Goal: Information Seeking & Learning: Learn about a topic

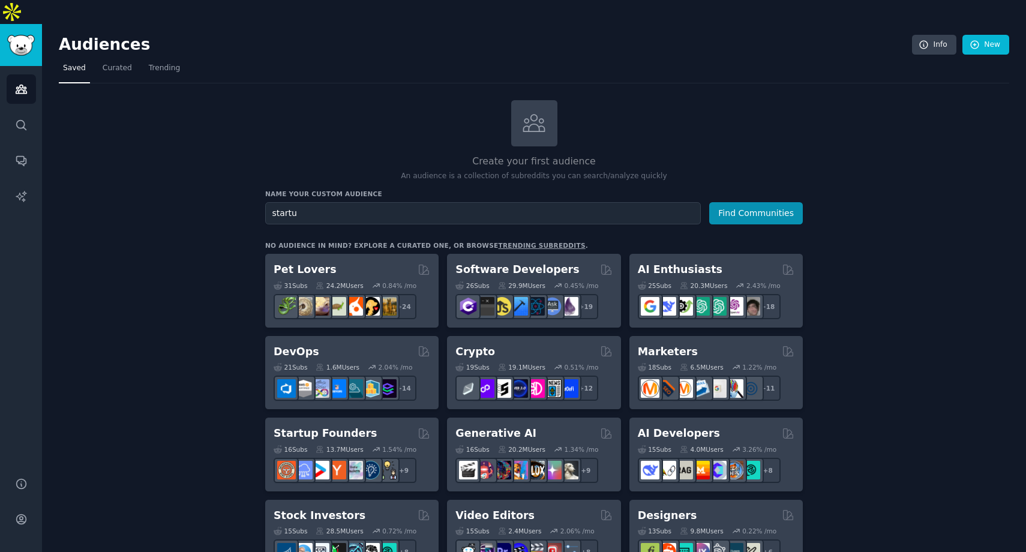
scroll to position [100, 0]
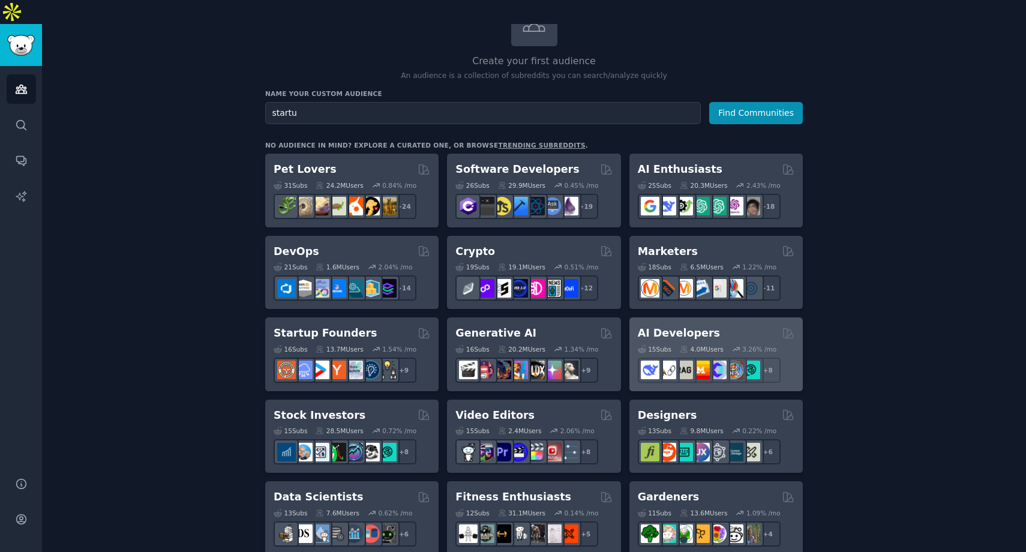
type input "startu"
click at [728, 341] on div "15 Sub s 4.0M Users 3.26 % /mo + 8" at bounding box center [716, 362] width 157 height 42
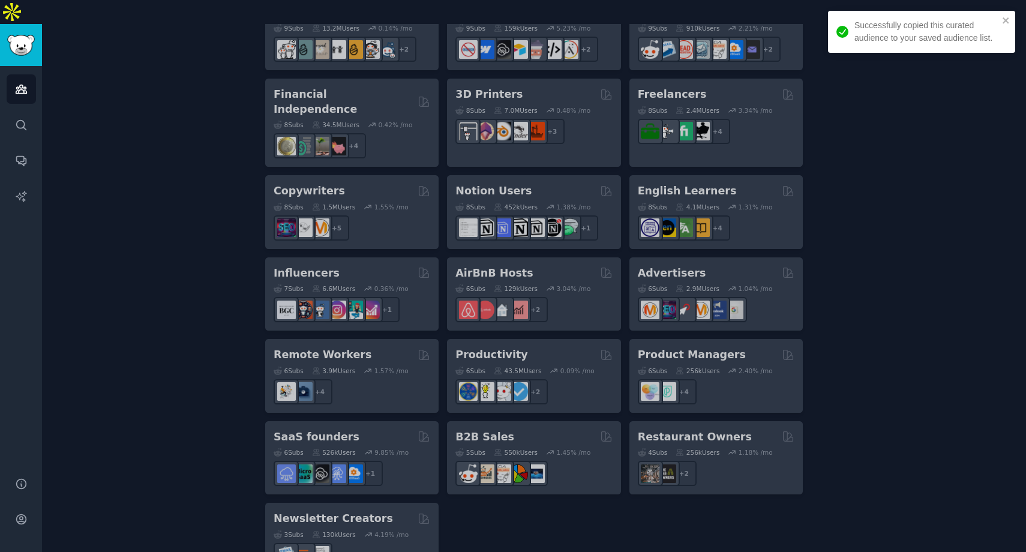
scroll to position [829, 0]
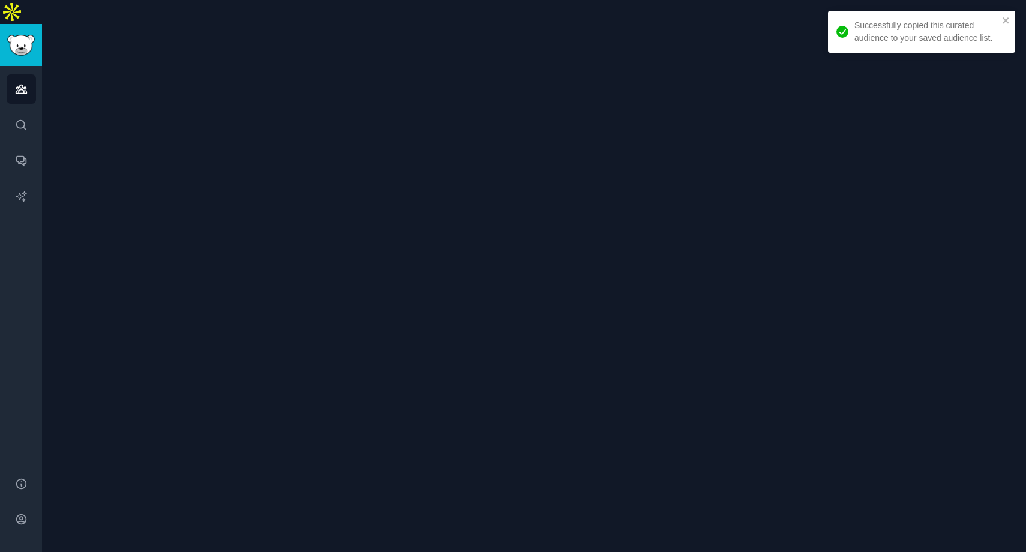
click at [423, 401] on div at bounding box center [534, 300] width 984 height 552
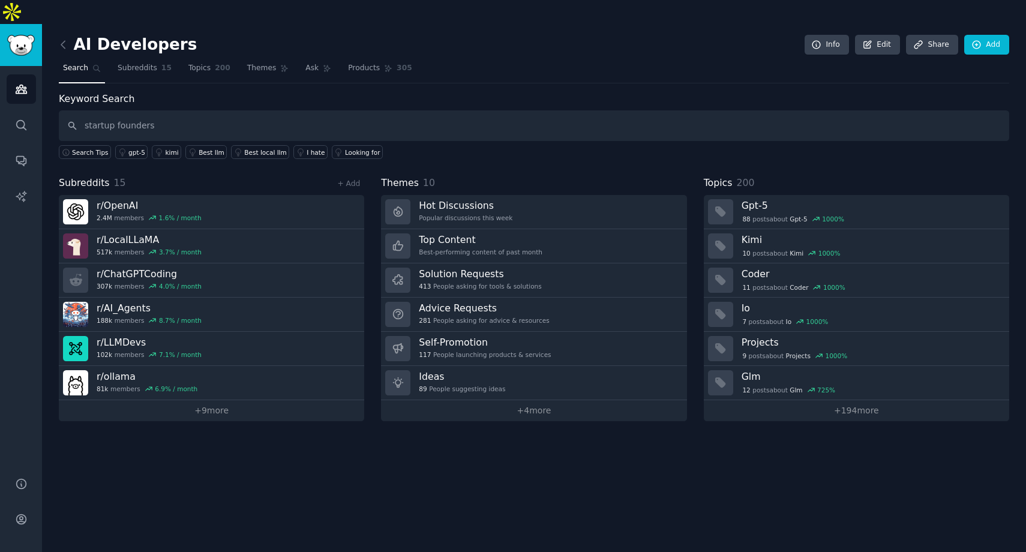
drag, startPoint x: 232, startPoint y: 103, endPoint x: 0, endPoint y: 77, distance: 233.7
click at [0, 77] on div "Audiences Search Conversations AI Reports Help Account More AI Developers Info …" at bounding box center [513, 300] width 1026 height 552
type input "legal"
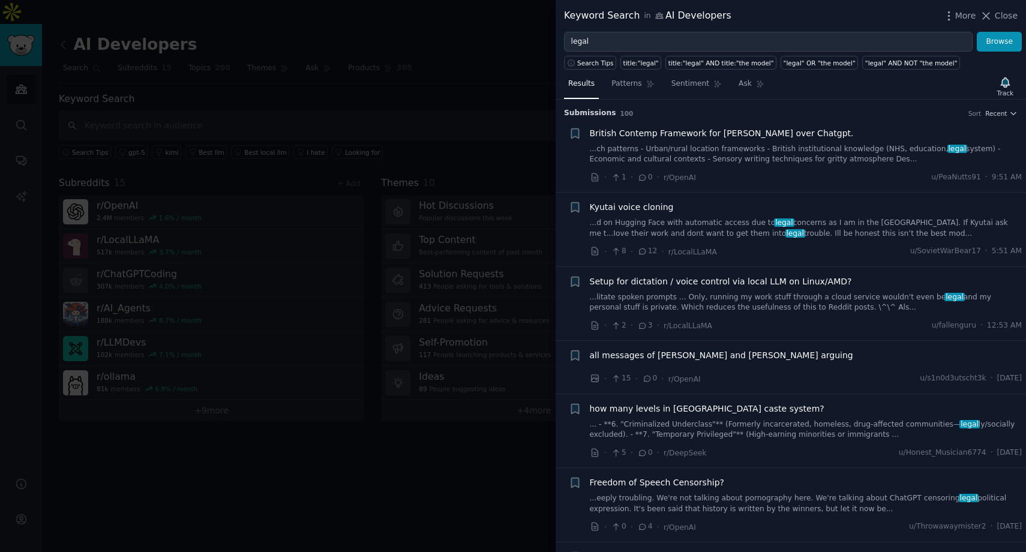
click at [491, 83] on div at bounding box center [513, 276] width 1026 height 552
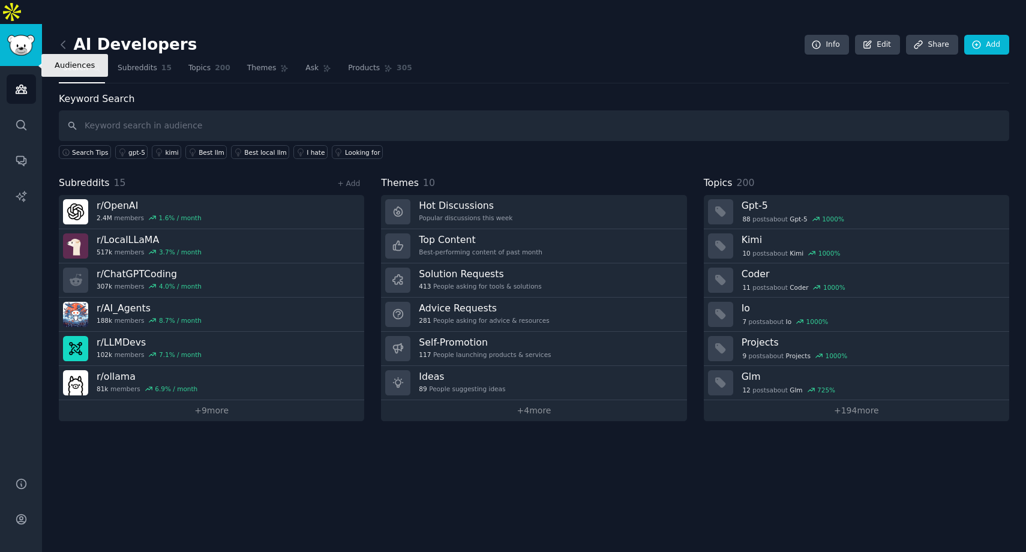
click at [30, 74] on link "Audiences" at bounding box center [21, 88] width 29 height 29
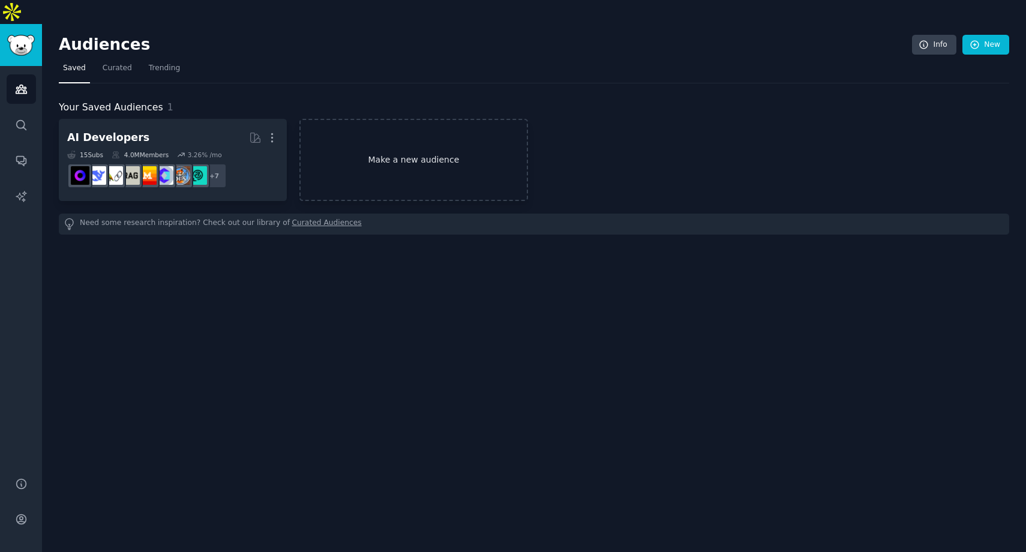
click at [385, 153] on link "Make a new audience" at bounding box center [413, 160] width 228 height 82
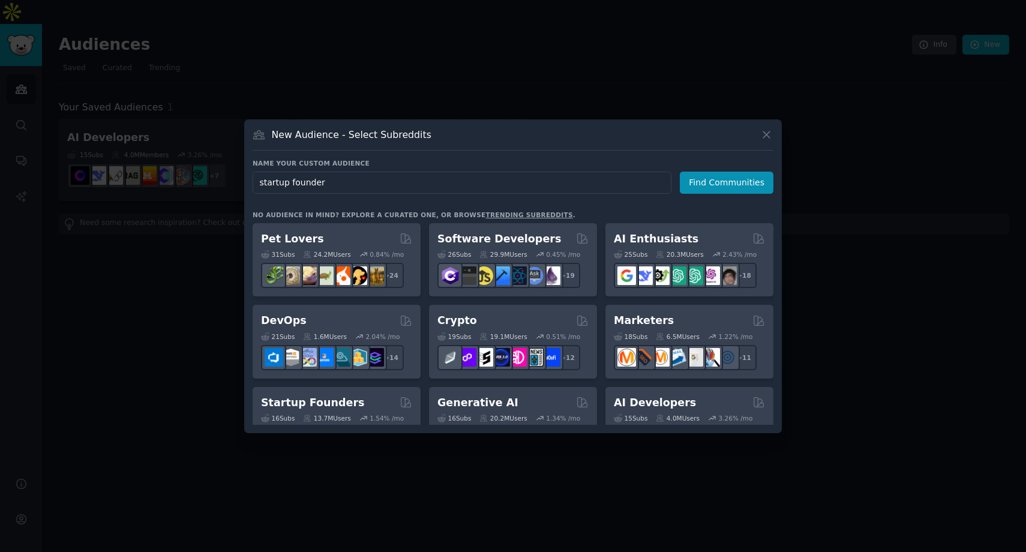
type input "startup founders"
click button "Find Communities" at bounding box center [727, 183] width 94 height 22
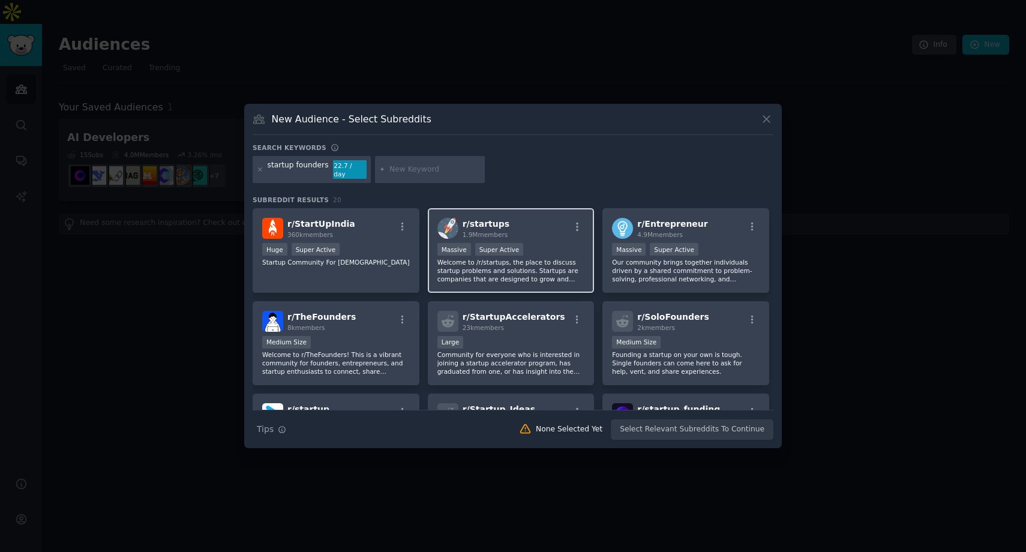
click at [482, 234] on div "1.9M members" at bounding box center [486, 234] width 47 height 8
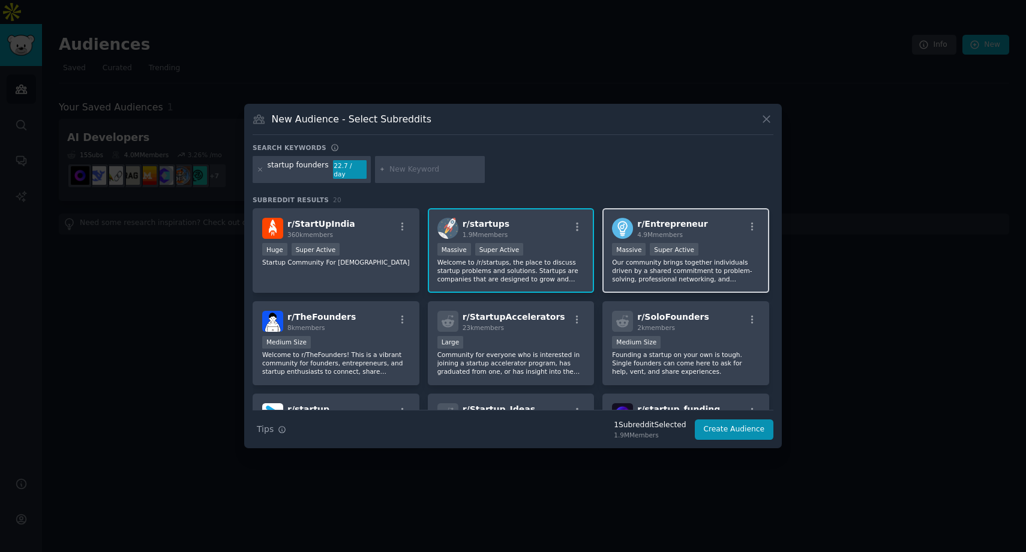
click at [679, 235] on div "r/ Entrepreneur 4.9M members Massive Super Active Our community brings together…" at bounding box center [685, 250] width 167 height 85
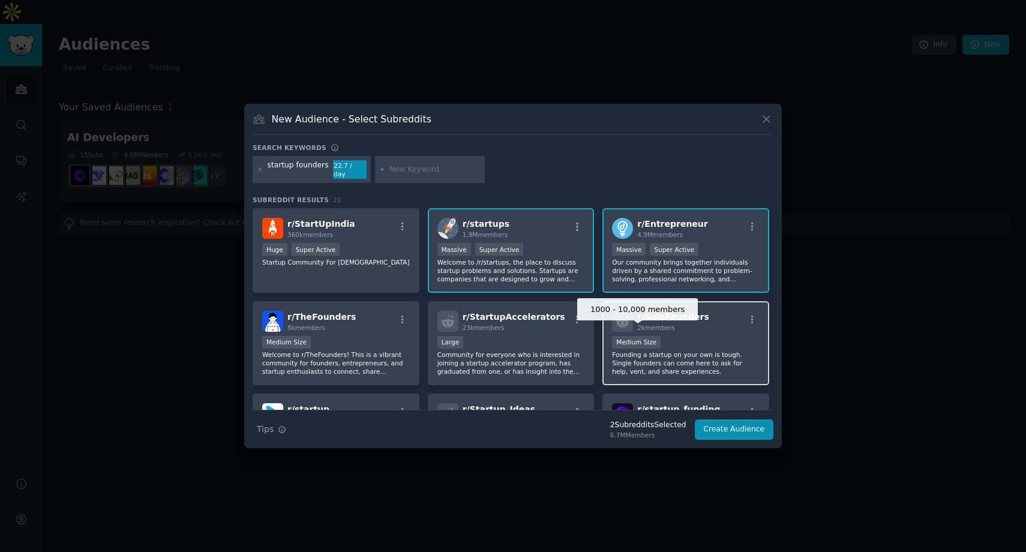
click at [635, 337] on div "Medium Size" at bounding box center [636, 342] width 49 height 13
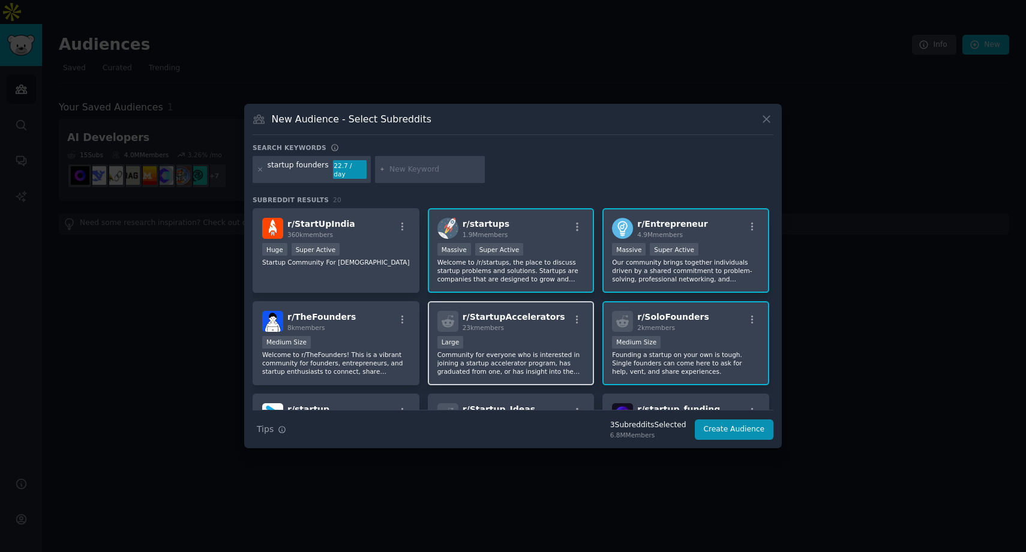
click at [550, 337] on div "Large" at bounding box center [511, 343] width 148 height 15
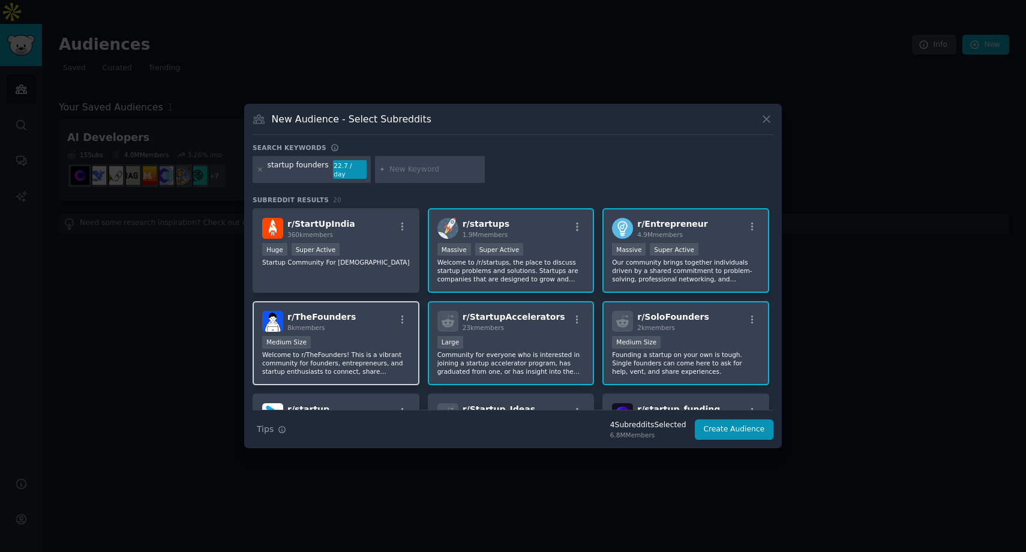
click at [402, 341] on div "Medium Size" at bounding box center [336, 343] width 148 height 15
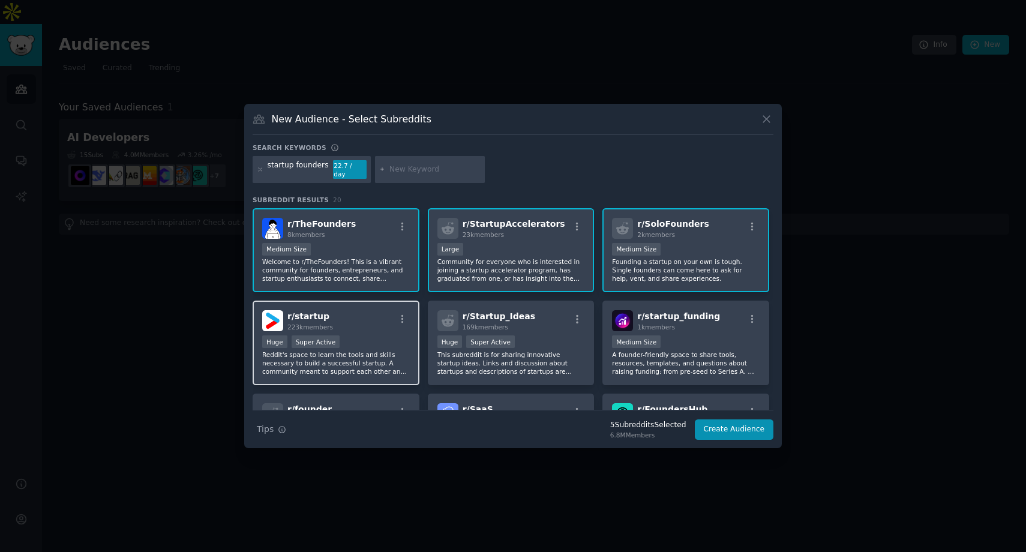
click at [401, 341] on div "Huge Super Active" at bounding box center [336, 342] width 148 height 15
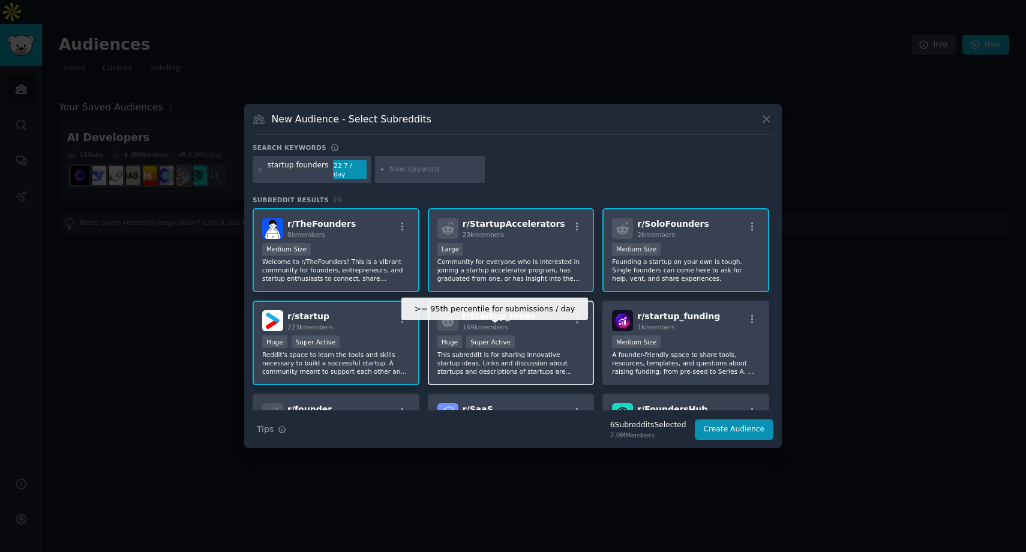
click at [493, 337] on div "Super Active" at bounding box center [490, 341] width 49 height 13
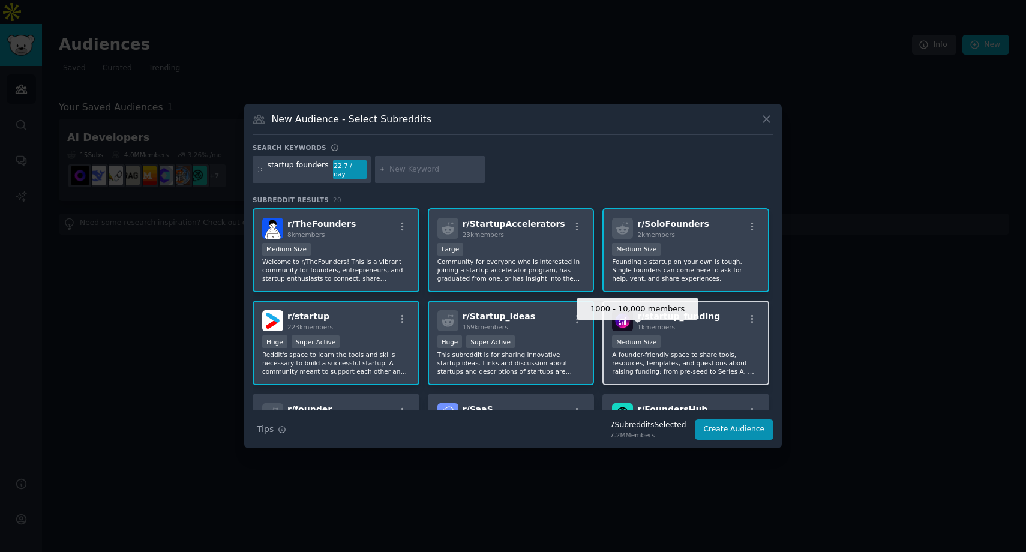
click at [656, 341] on div "Medium Size" at bounding box center [636, 341] width 49 height 13
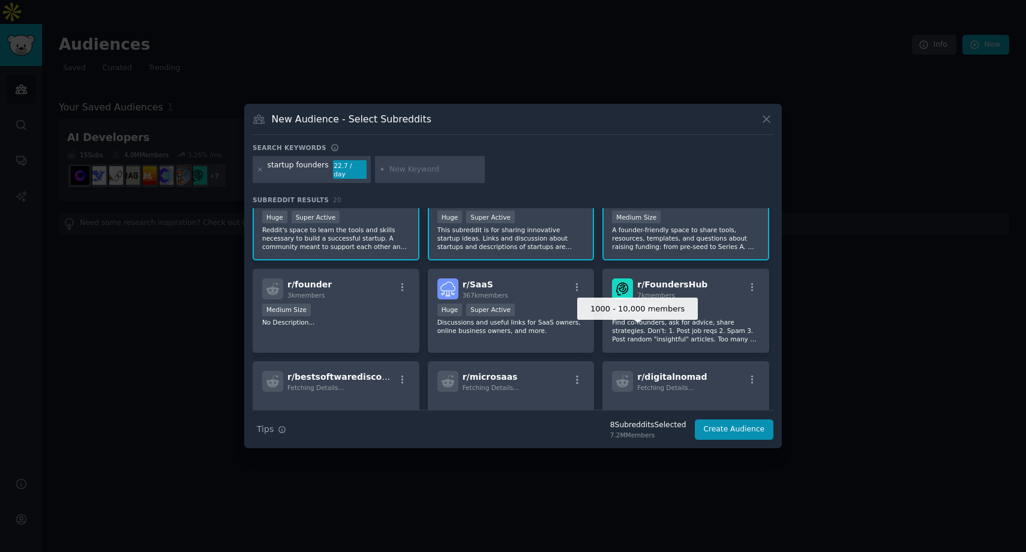
scroll to position [218, 0]
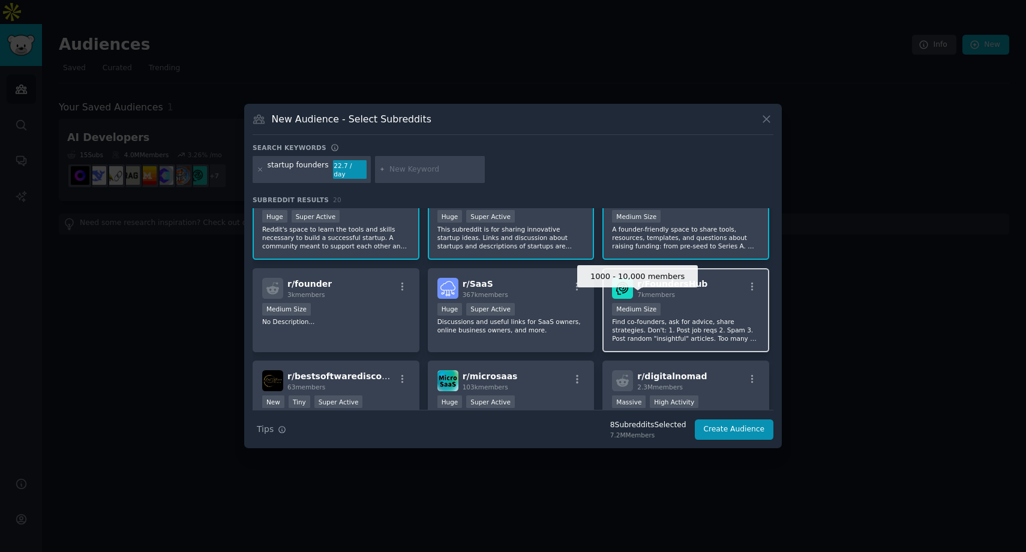
click at [646, 307] on div "Medium Size" at bounding box center [636, 309] width 49 height 13
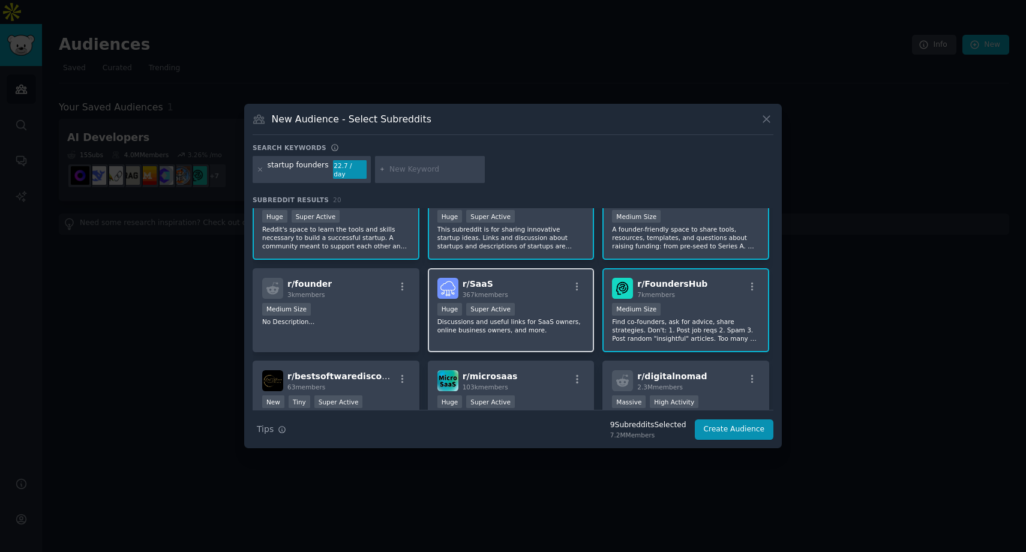
click at [513, 326] on p "Discussions and useful links for SaaS owners, online business owners, and more." at bounding box center [511, 325] width 148 height 17
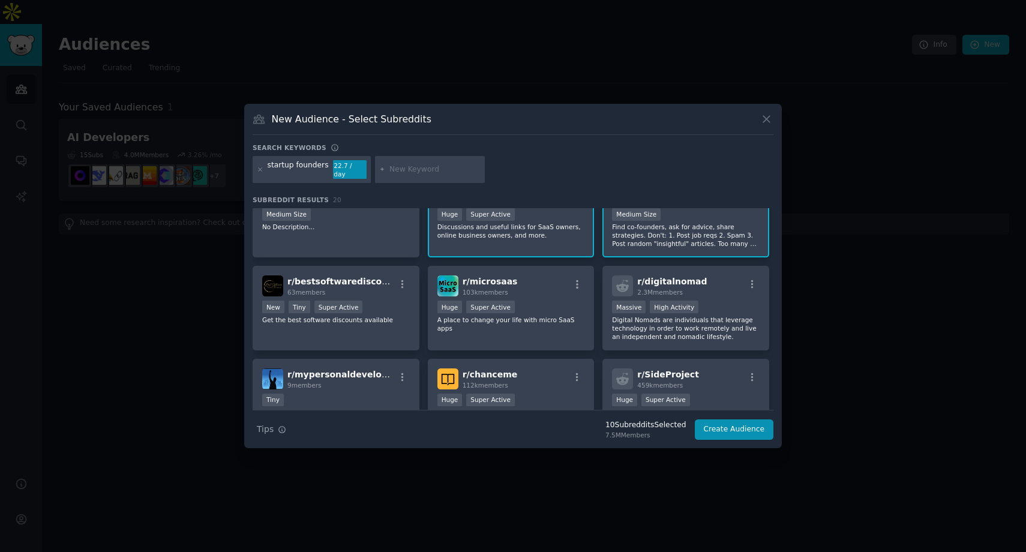
scroll to position [307, 0]
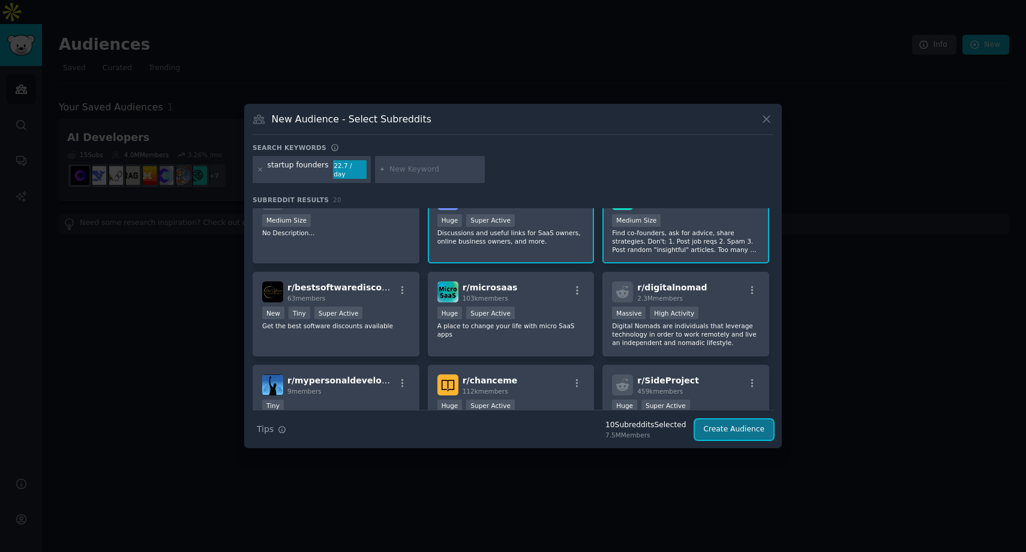
click at [717, 427] on button "Create Audience" at bounding box center [734, 429] width 79 height 20
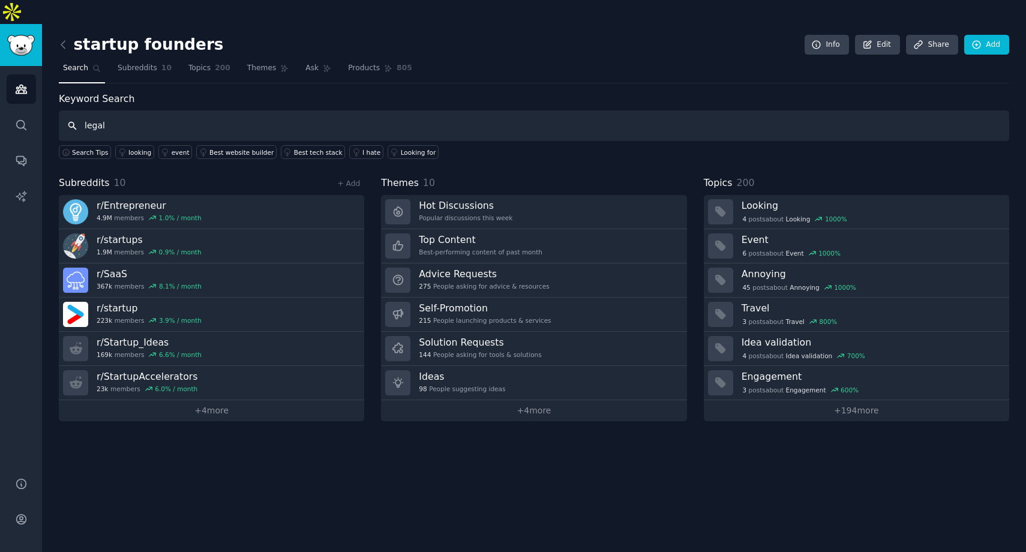
type input "legal"
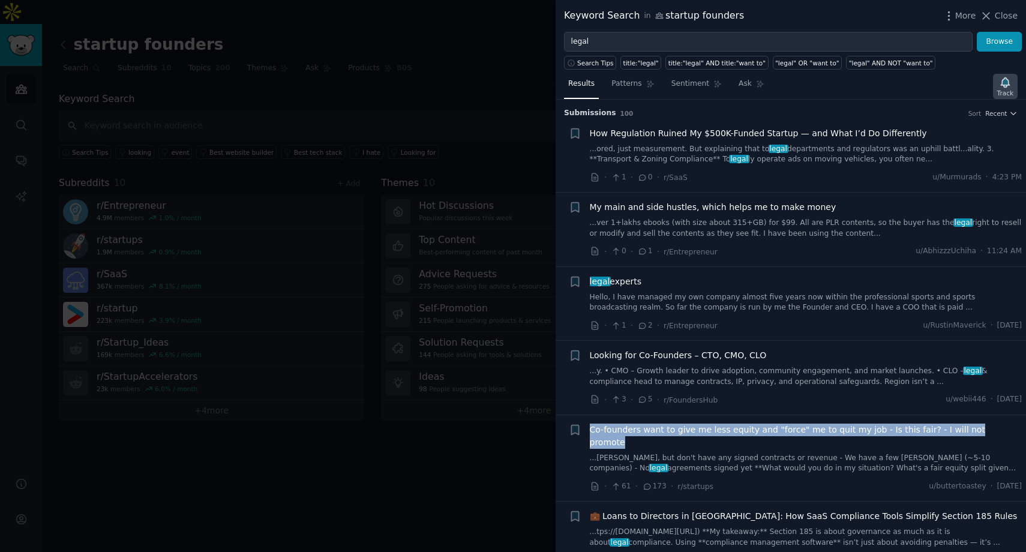
click at [1004, 84] on icon "button" at bounding box center [1005, 82] width 8 height 10
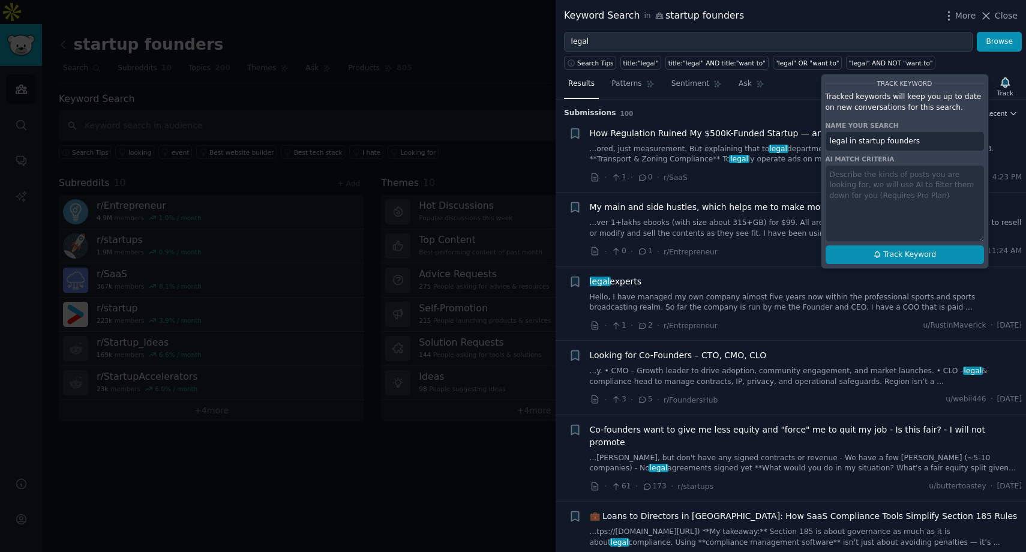
click at [910, 252] on span "Track Keyword" at bounding box center [909, 255] width 53 height 11
type input "legal in startup founders"
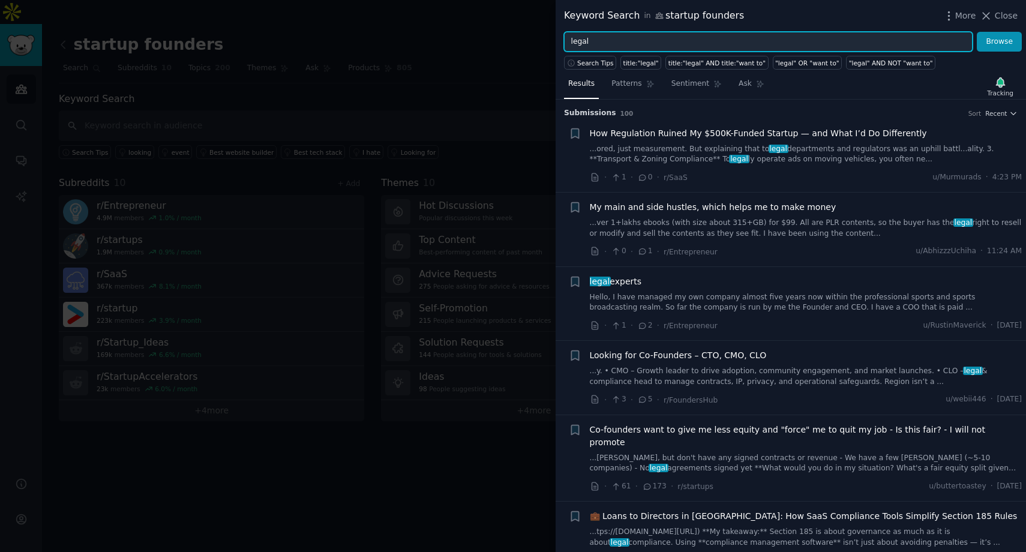
drag, startPoint x: 647, startPoint y: 38, endPoint x: 536, endPoint y: 34, distance: 110.5
click at [536, 34] on div "Keyword Search in startup founders More Close legal Browse Search Tips title:"l…" at bounding box center [513, 276] width 1026 height 552
type input "lawyer"
click at [977, 32] on button "Browse" at bounding box center [999, 42] width 45 height 20
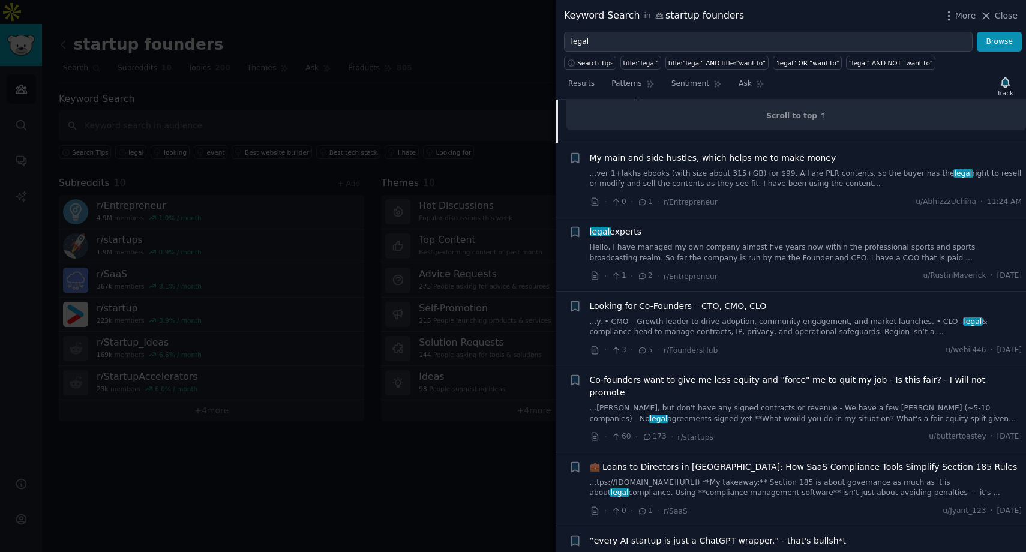
scroll to position [1275, 0]
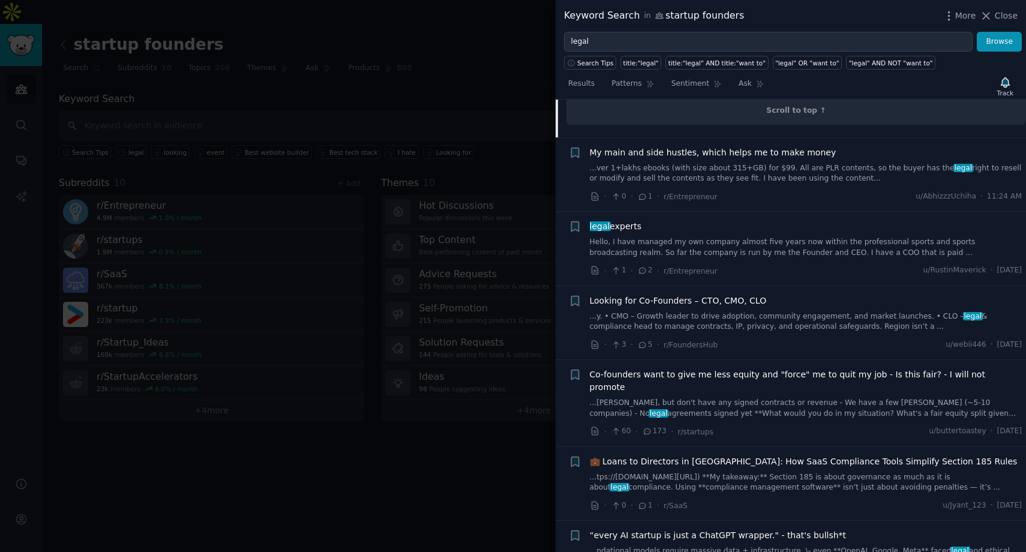
click at [701, 237] on link "Hello, I have managed my own company almost five years now within the professio…" at bounding box center [806, 247] width 433 height 21
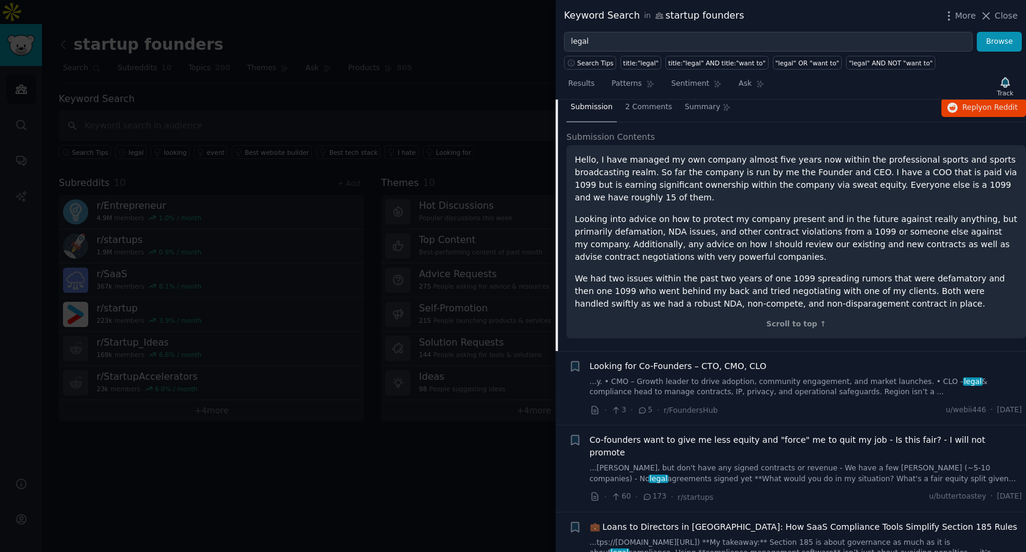
scroll to position [250, 0]
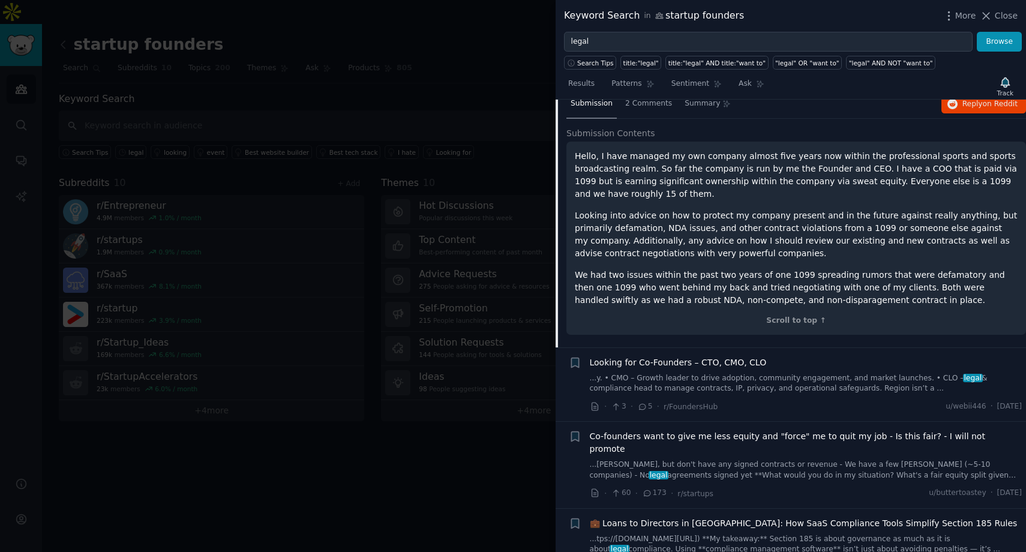
click at [754, 446] on div "Co-founders want to give me less equity and "force" me to quit my job - Is this…" at bounding box center [806, 455] width 433 height 50
click at [754, 460] on link "...nies, but don't have any signed contracts or revenue - We have a few LOIs (~…" at bounding box center [806, 470] width 433 height 21
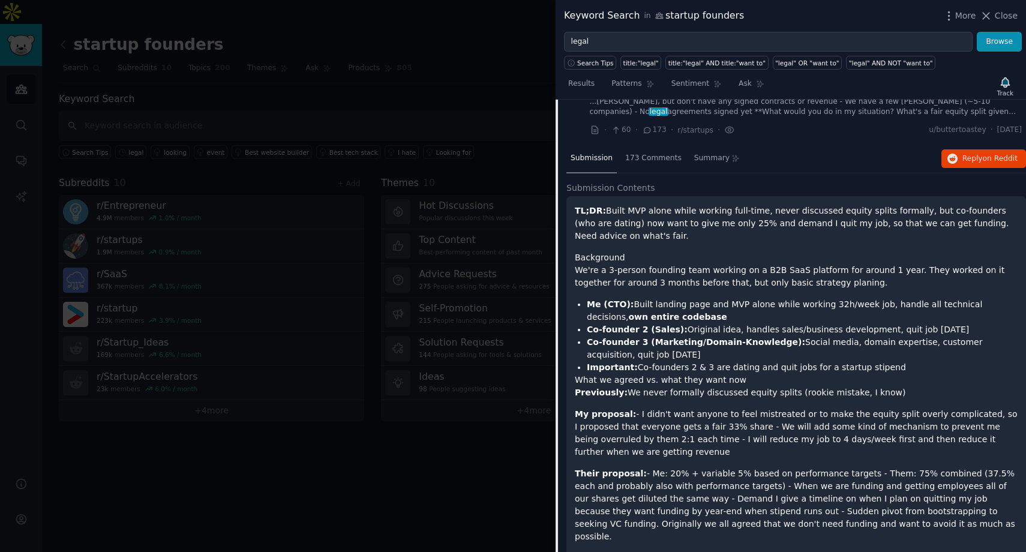
scroll to position [355, 0]
click at [962, 155] on span "Reply on Reddit" at bounding box center [989, 160] width 55 height 11
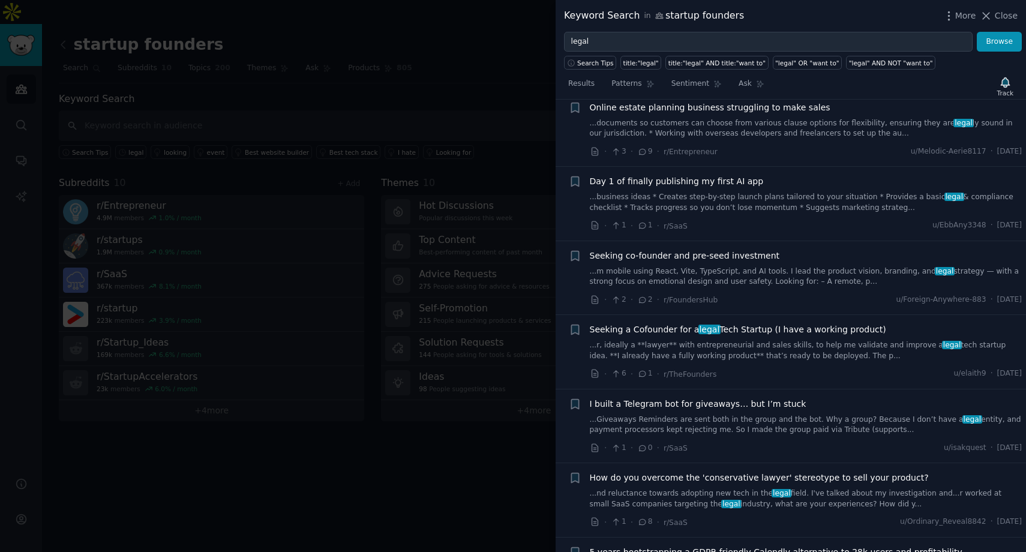
scroll to position [1515, 0]
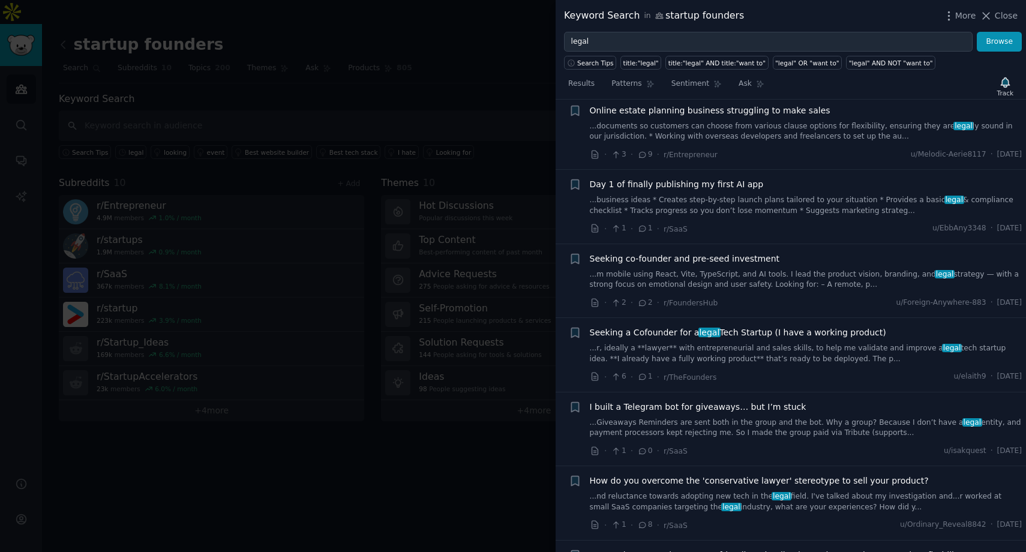
click at [712, 343] on link "...r, ideally a **lawyer** with entrepreneurial and sales skills, to help me va…" at bounding box center [806, 353] width 433 height 21
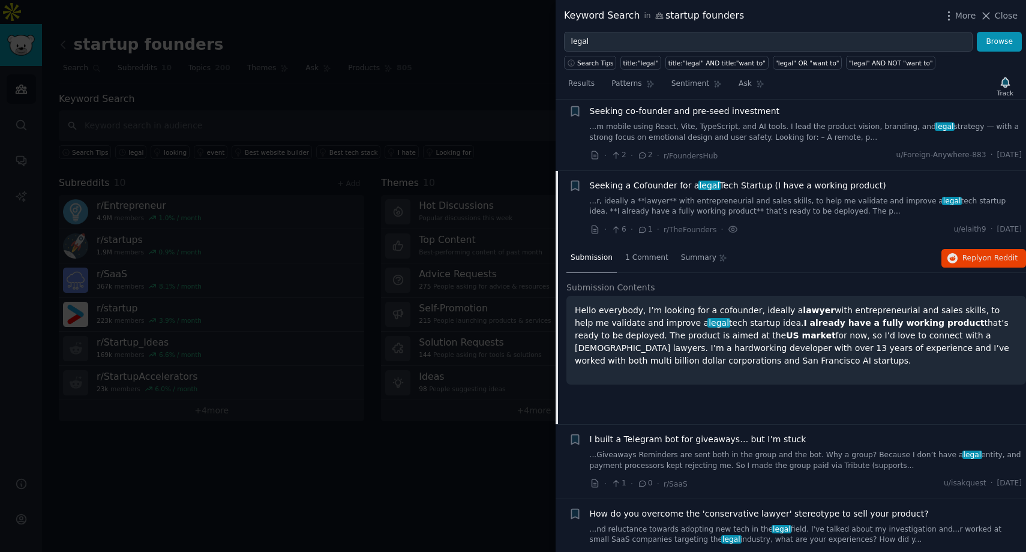
scroll to position [760, 0]
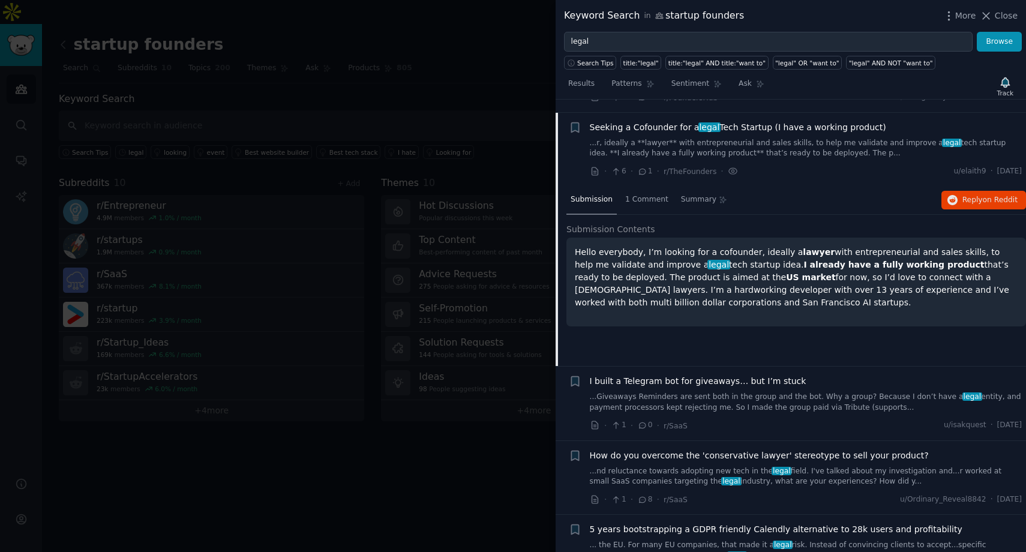
click at [692, 121] on span "Seeking a Cofounder for a legal Tech Startup (I have a working product)" at bounding box center [738, 127] width 296 height 13
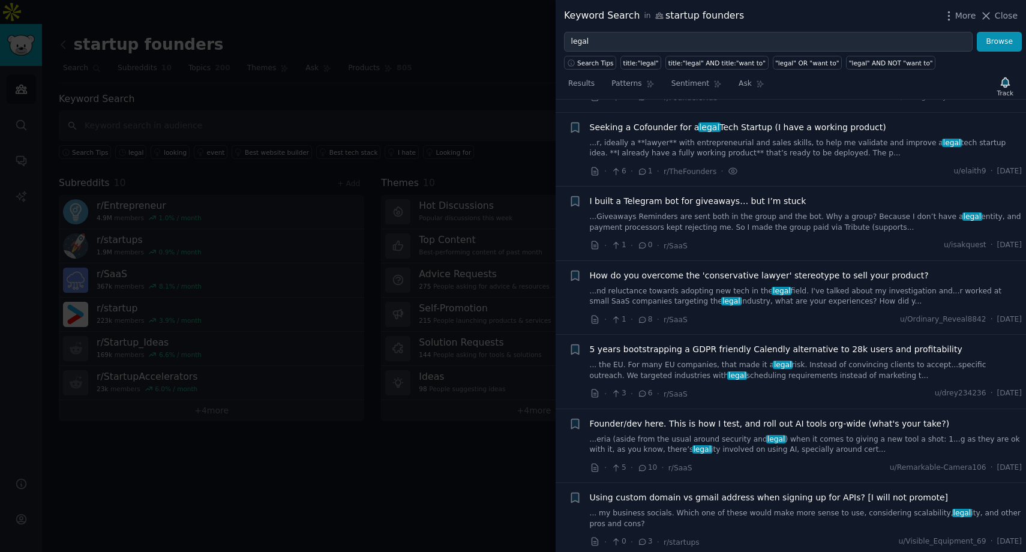
click at [692, 121] on span "Seeking a Cofounder for a legal Tech Startup (I have a working product)" at bounding box center [738, 127] width 296 height 13
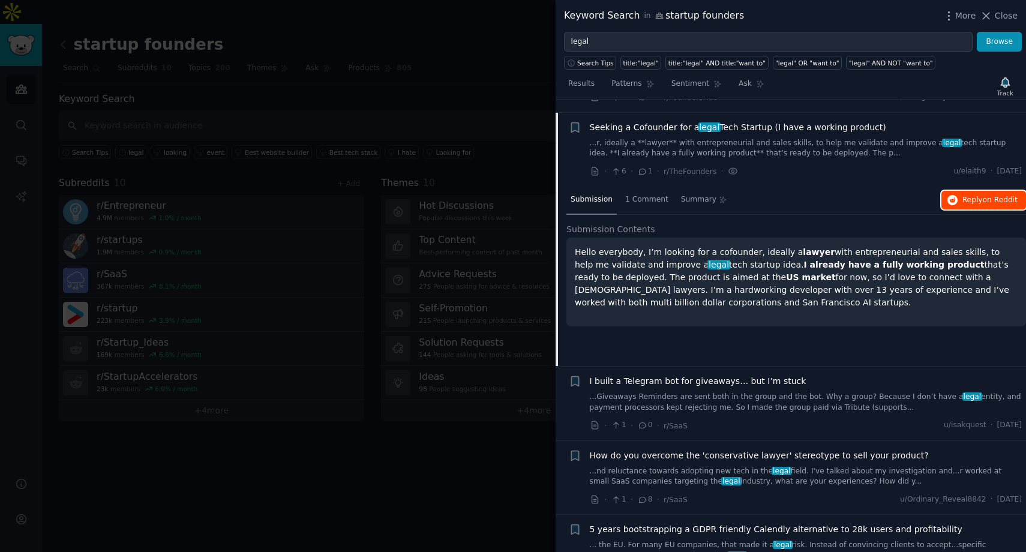
click at [970, 195] on span "Reply on Reddit" at bounding box center [989, 200] width 55 height 11
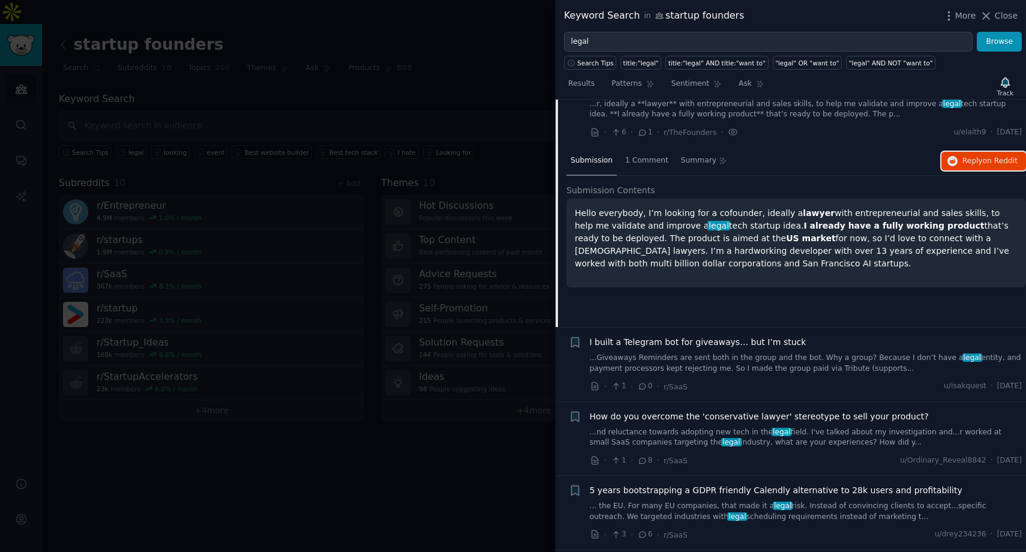
scroll to position [805, 0]
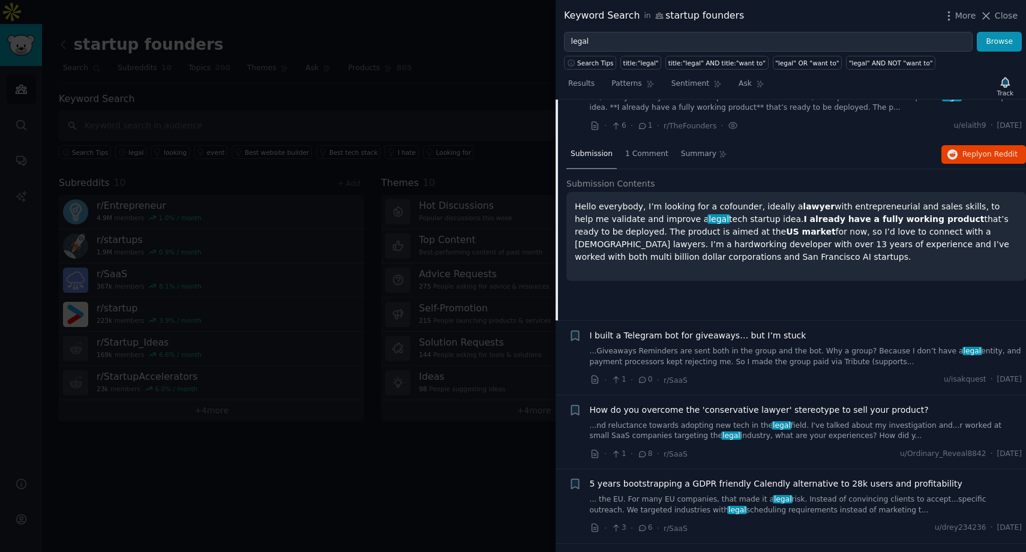
click at [726, 346] on link "...Giveaways Reminders are sent both in the group and the bot. Why a group? Bec…" at bounding box center [806, 356] width 433 height 21
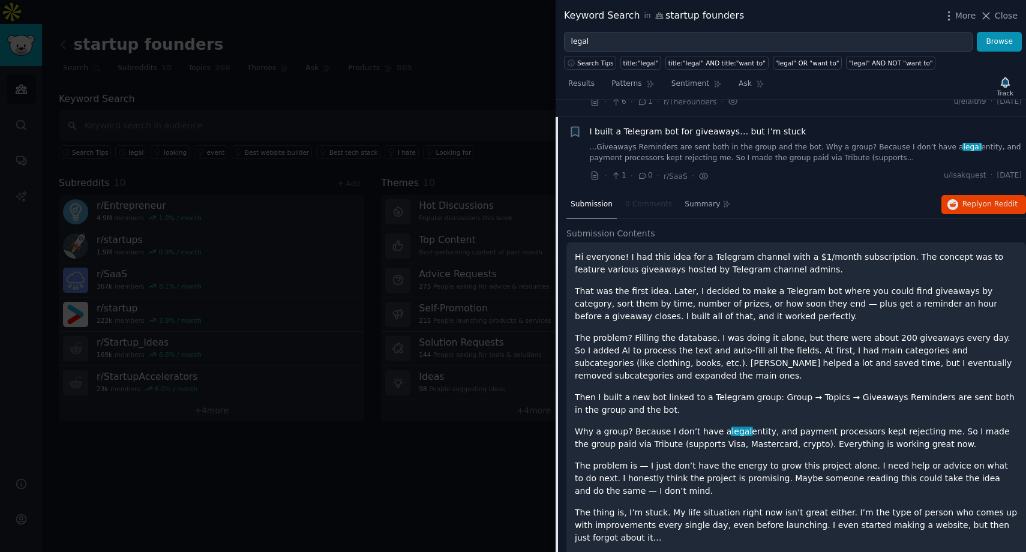
scroll to position [834, 0]
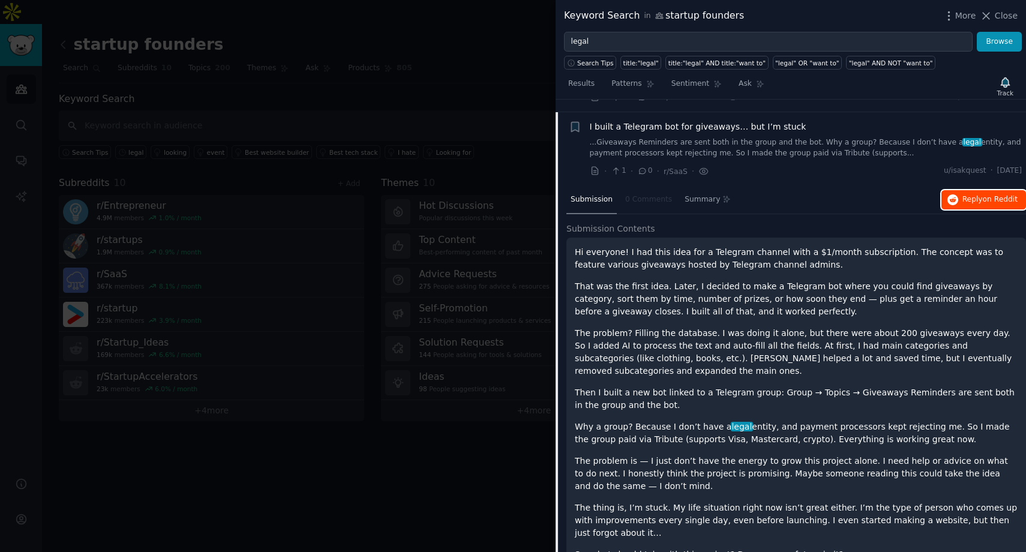
click at [951, 194] on icon "button" at bounding box center [952, 199] width 11 height 11
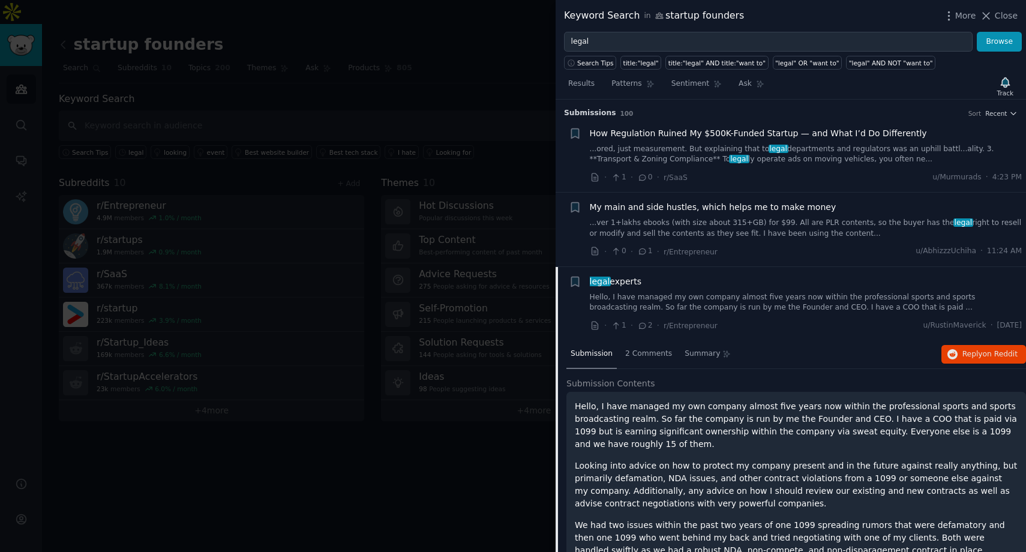
scroll to position [88, 0]
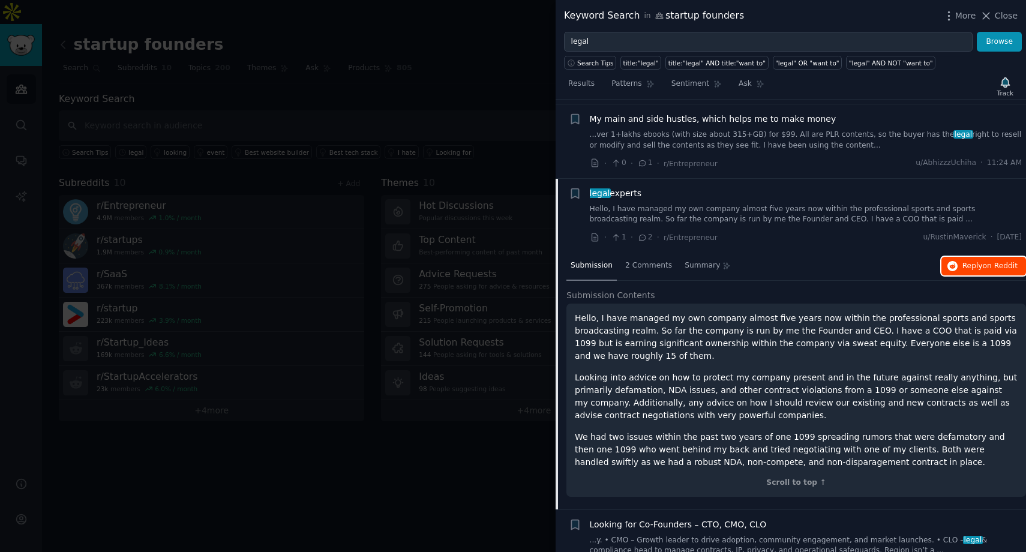
click at [954, 263] on icon "button" at bounding box center [952, 266] width 11 height 11
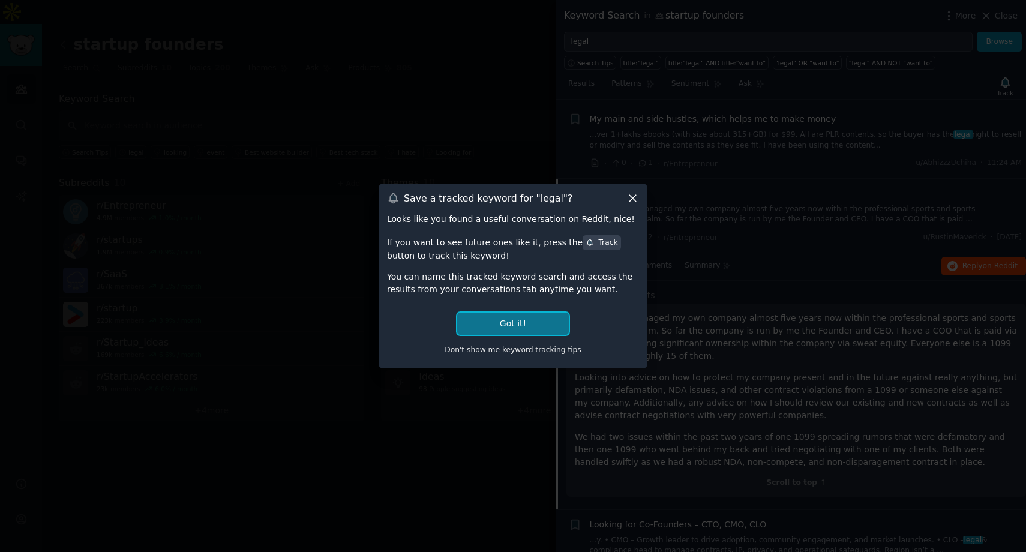
click at [550, 319] on button "Got it!" at bounding box center [513, 324] width 112 height 22
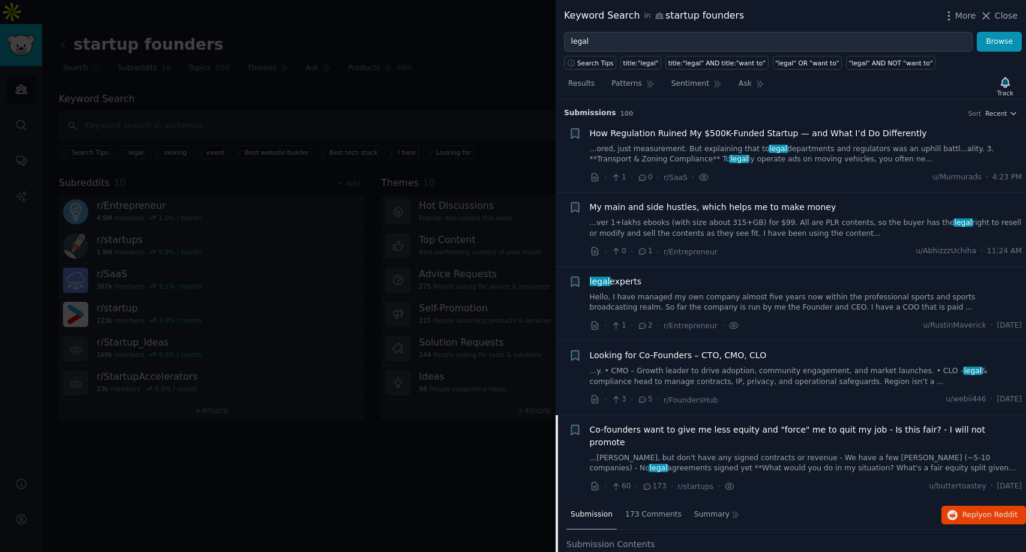
click at [797, 133] on span "How Regulation Ruined My $500K-Funded Startup — and What I’d Do Differently" at bounding box center [758, 133] width 337 height 13
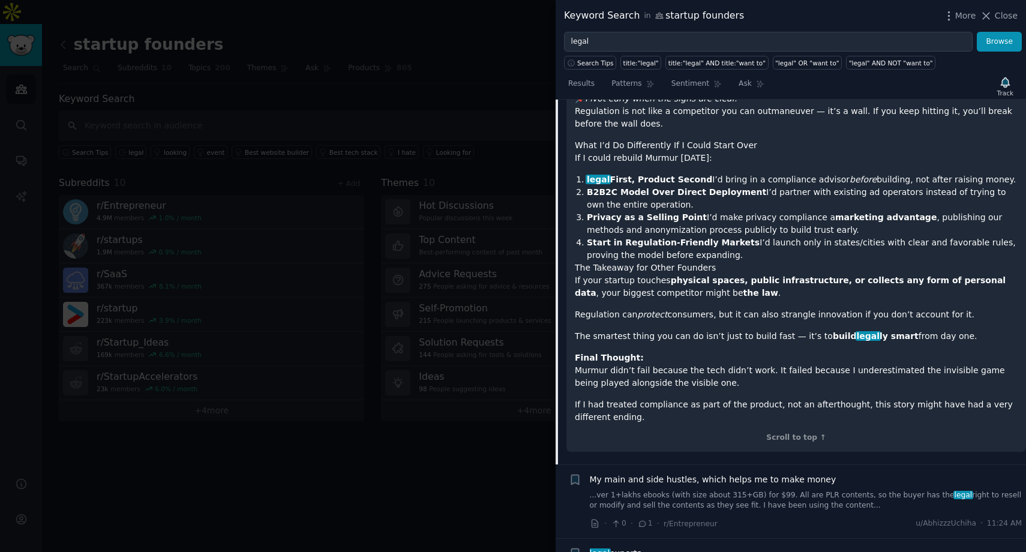
scroll to position [949, 0]
click at [742, 490] on link "...ver 1+lakhs ebooks (with size about 315+GB) for $99. All are PLR contents, s…" at bounding box center [806, 500] width 433 height 21
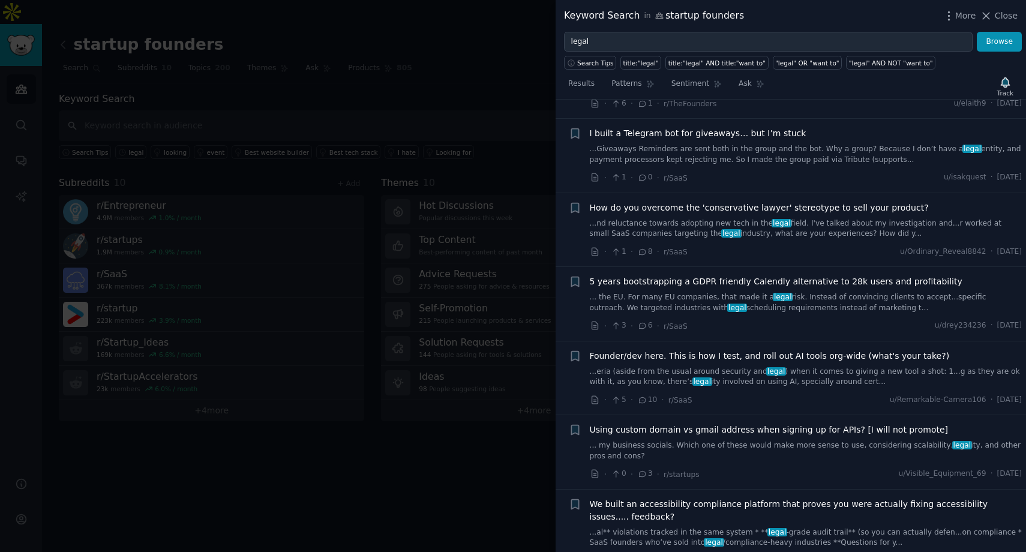
scroll to position [1330, 0]
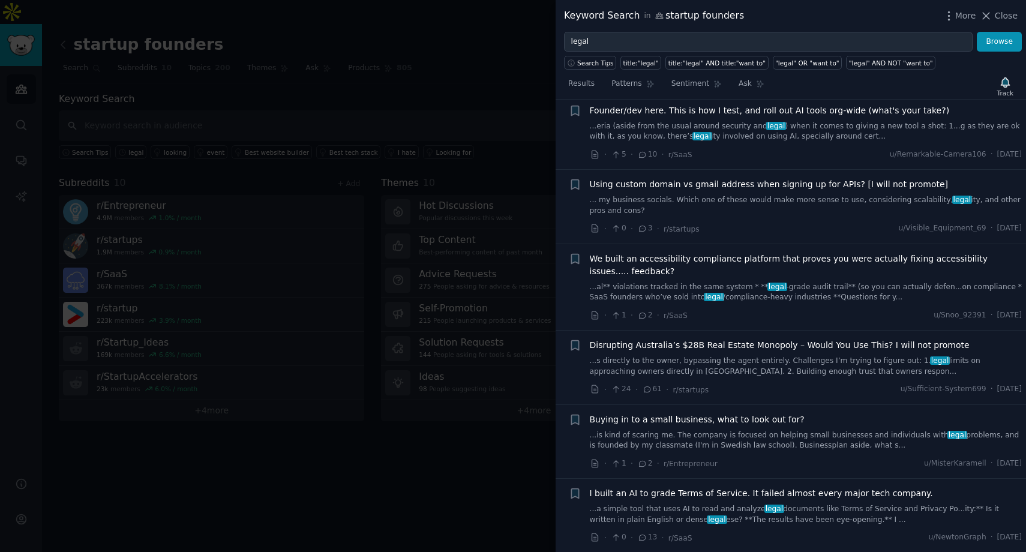
click at [684, 487] on div "I built an AI to grade Terms of Service. It failed almost every major tech comp…" at bounding box center [806, 506] width 433 height 38
click at [686, 487] on span "I built an AI to grade Terms of Service. It failed almost every major tech comp…" at bounding box center [761, 493] width 343 height 13
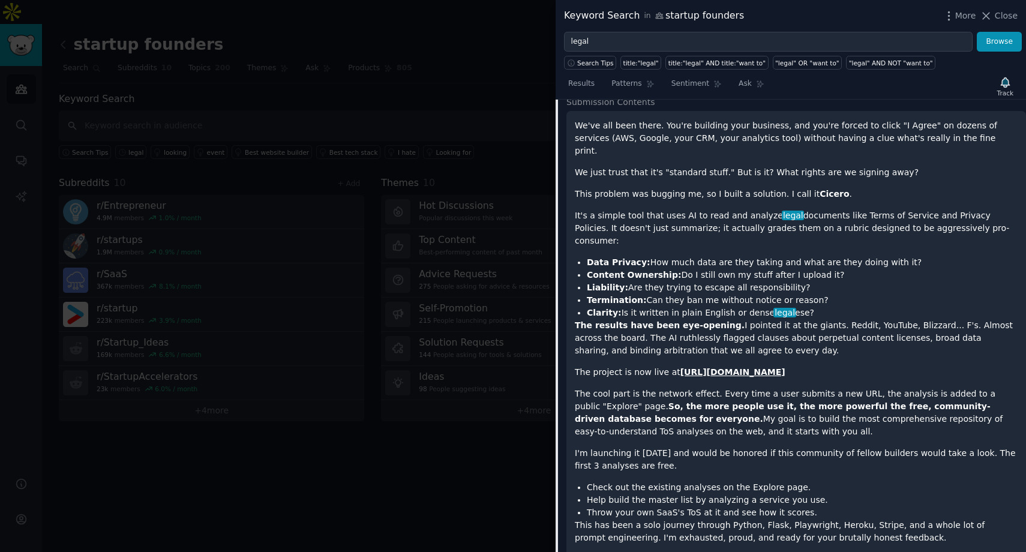
scroll to position [1582, 0]
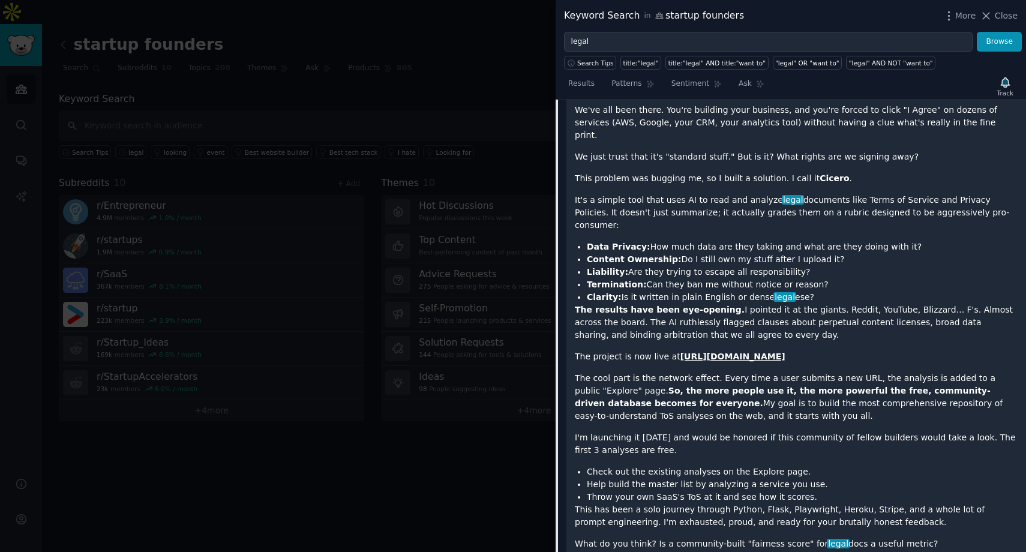
click at [736, 352] on strong "https://www.termsofservicereview.com" at bounding box center [732, 357] width 105 height 10
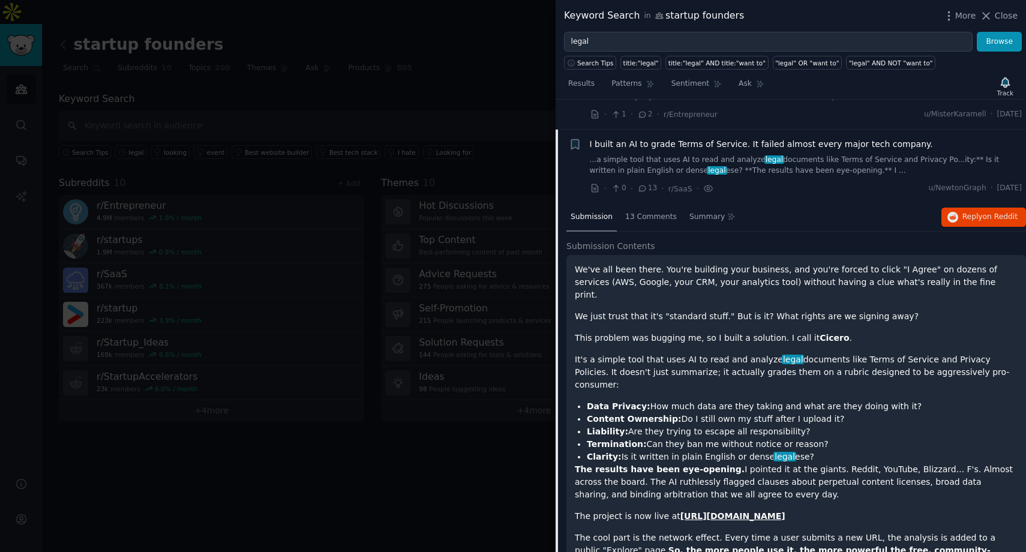
scroll to position [1248, 0]
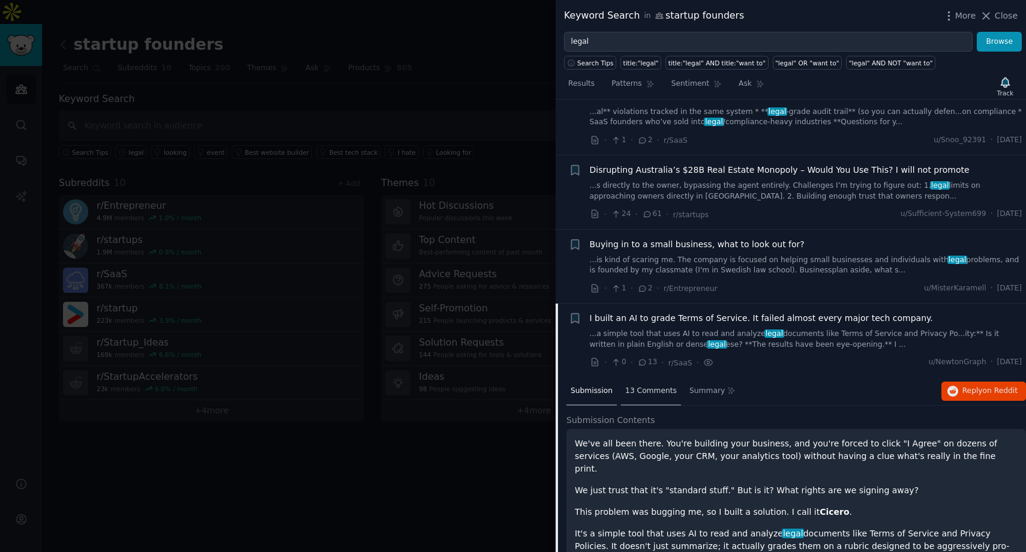
click at [661, 386] on span "13 Comments" at bounding box center [651, 391] width 52 height 11
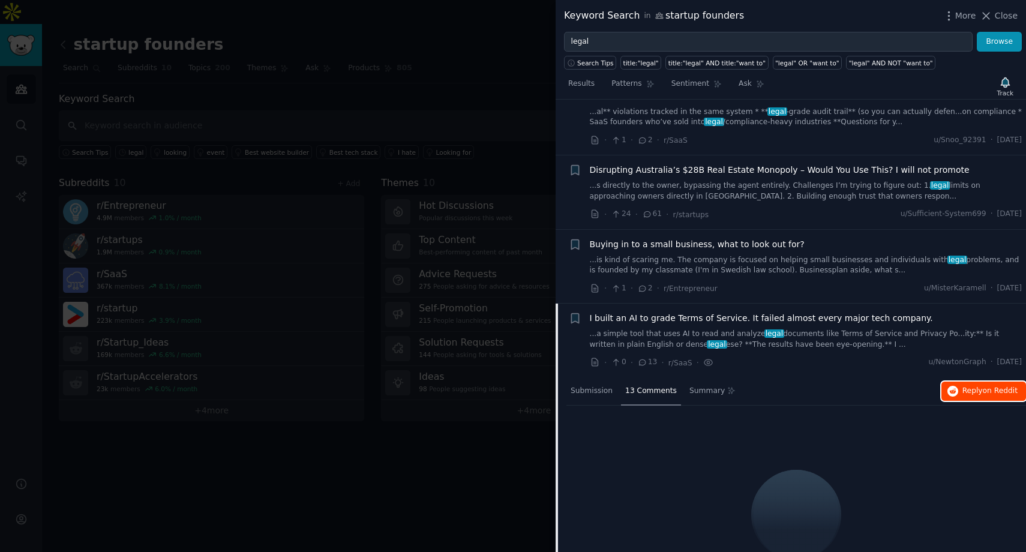
click at [973, 387] on button "Reply on Reddit" at bounding box center [983, 391] width 85 height 19
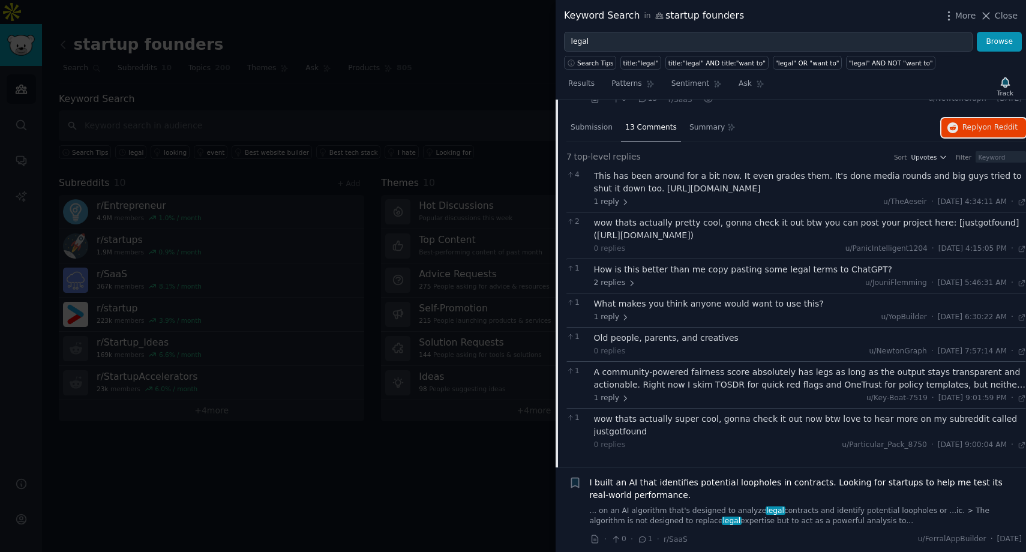
scroll to position [1516, 0]
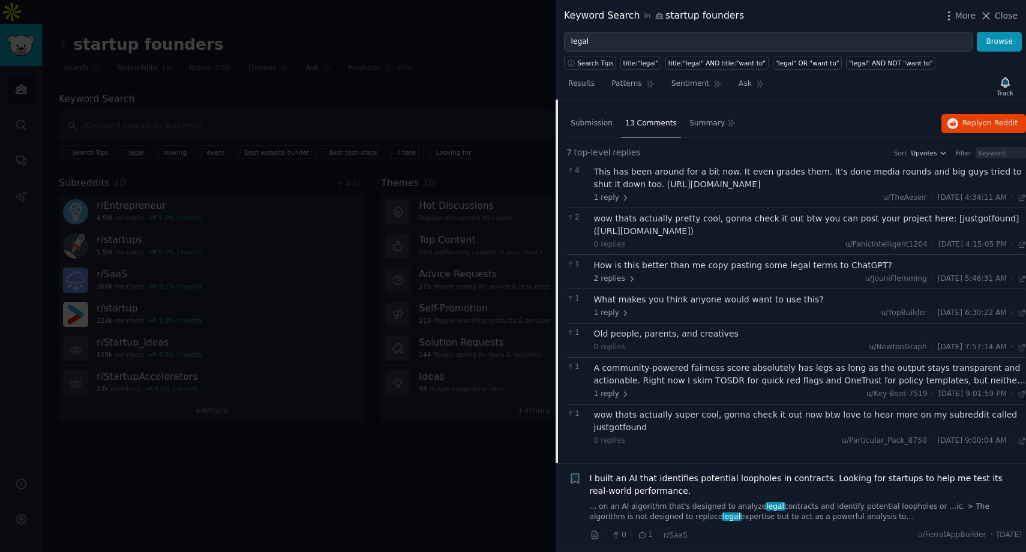
click at [718, 472] on span "I built an AI that identifies potential loopholes in contracts. Looking for sta…" at bounding box center [806, 484] width 433 height 25
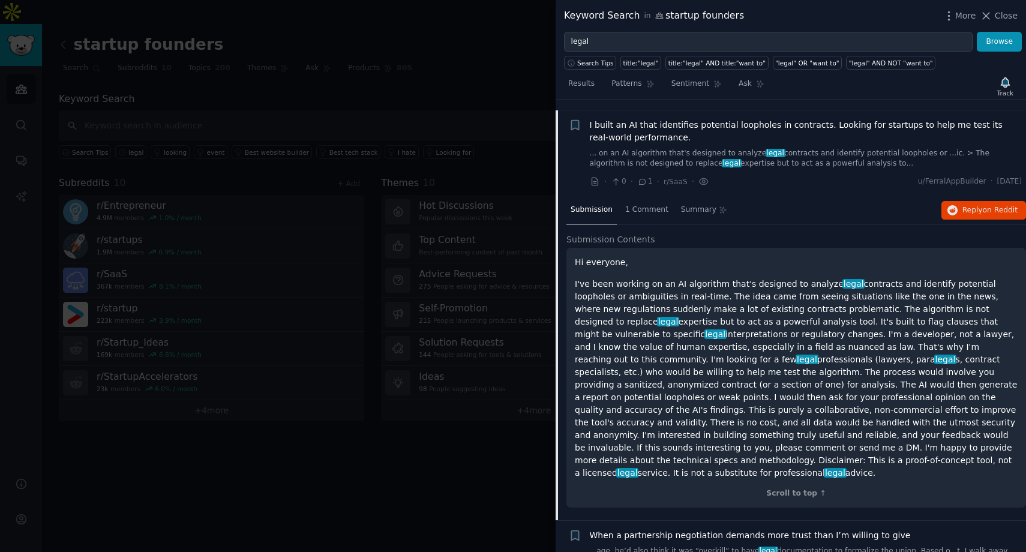
scroll to position [1513, 0]
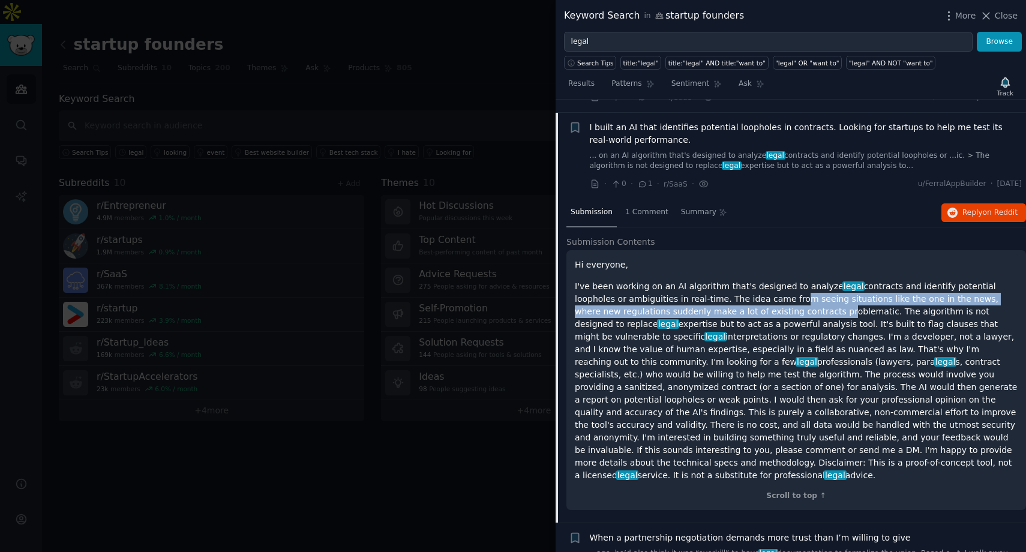
drag, startPoint x: 739, startPoint y: 304, endPoint x: 735, endPoint y: 289, distance: 16.0
click at [735, 289] on p "I've been working on an AI algorithm that's designed to analyze legal contracts…" at bounding box center [796, 381] width 443 height 202
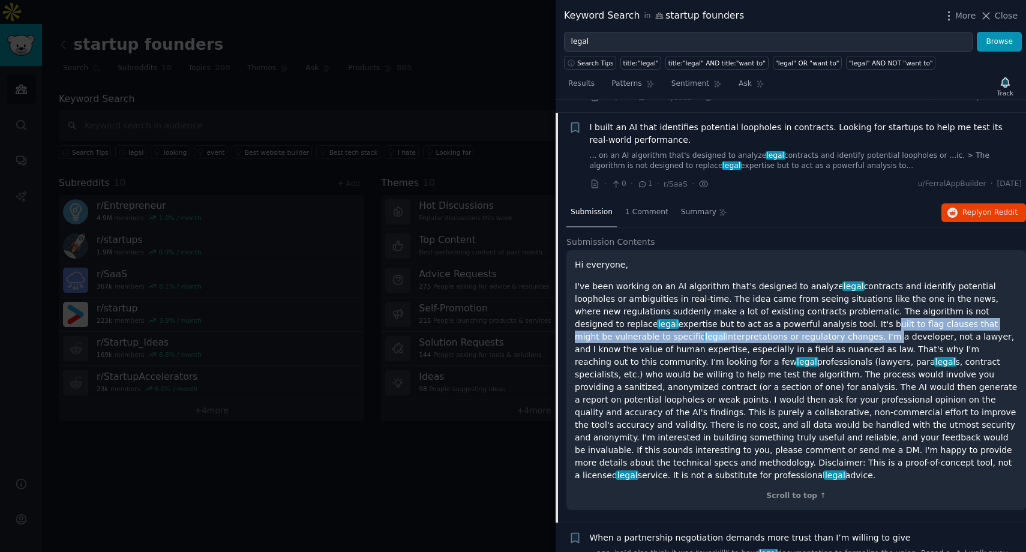
drag, startPoint x: 733, startPoint y: 324, endPoint x: 734, endPoint y: 312, distance: 12.1
click at [734, 312] on p "I've been working on an AI algorithm that's designed to analyze legal contracts…" at bounding box center [796, 381] width 443 height 202
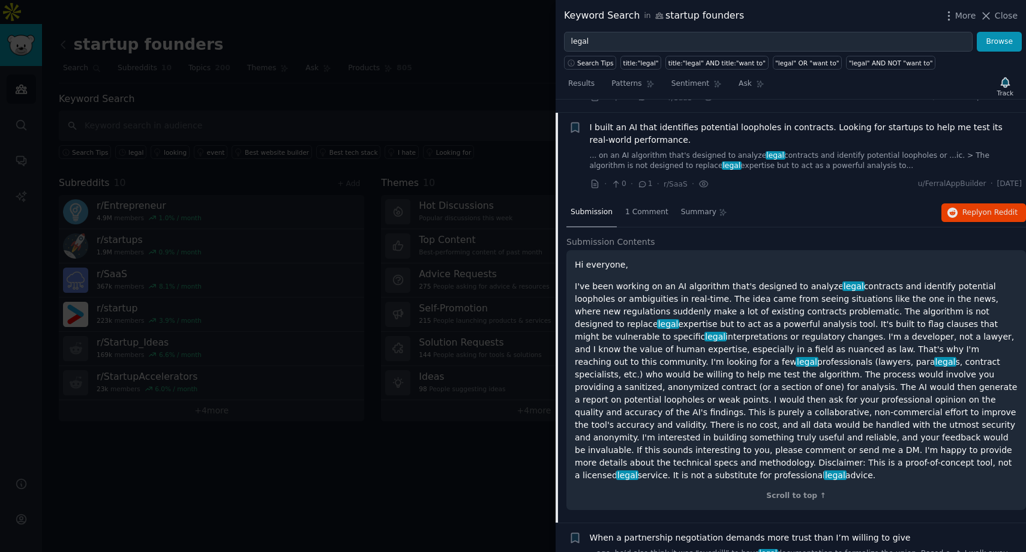
click at [739, 341] on p "I've been working on an AI algorithm that's designed to analyze legal contracts…" at bounding box center [796, 381] width 443 height 202
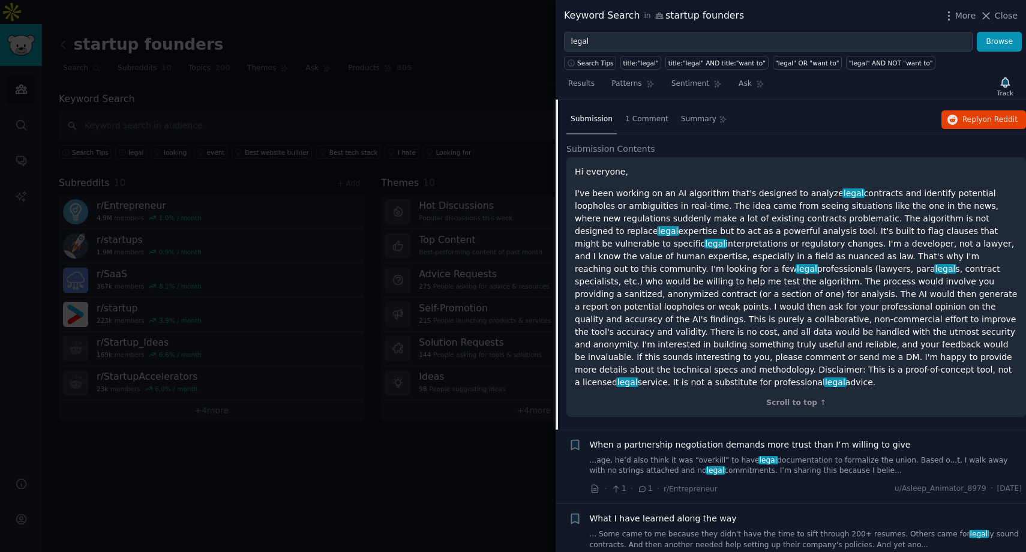
scroll to position [1614, 0]
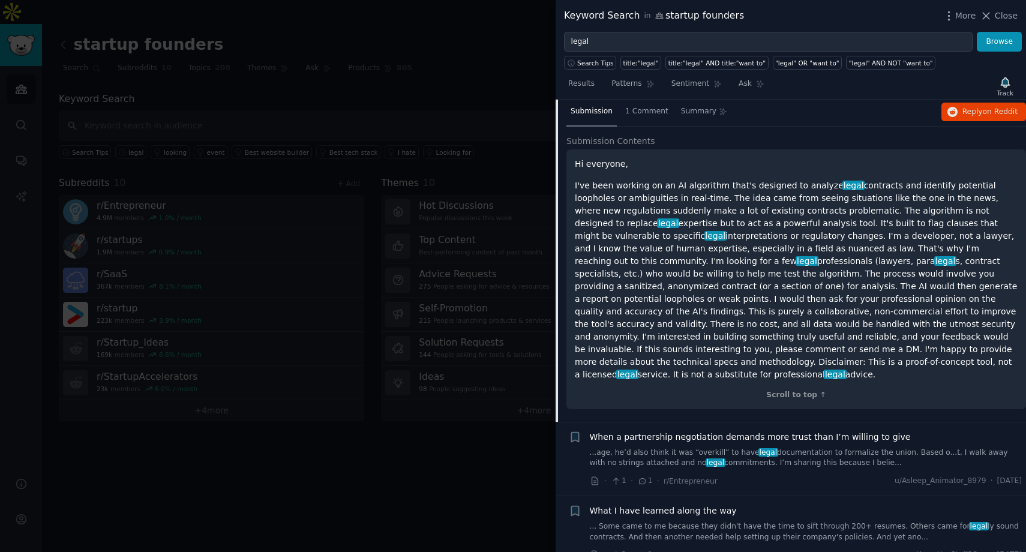
click at [881, 318] on p "I've been working on an AI algorithm that's designed to analyze legal contracts…" at bounding box center [796, 280] width 443 height 202
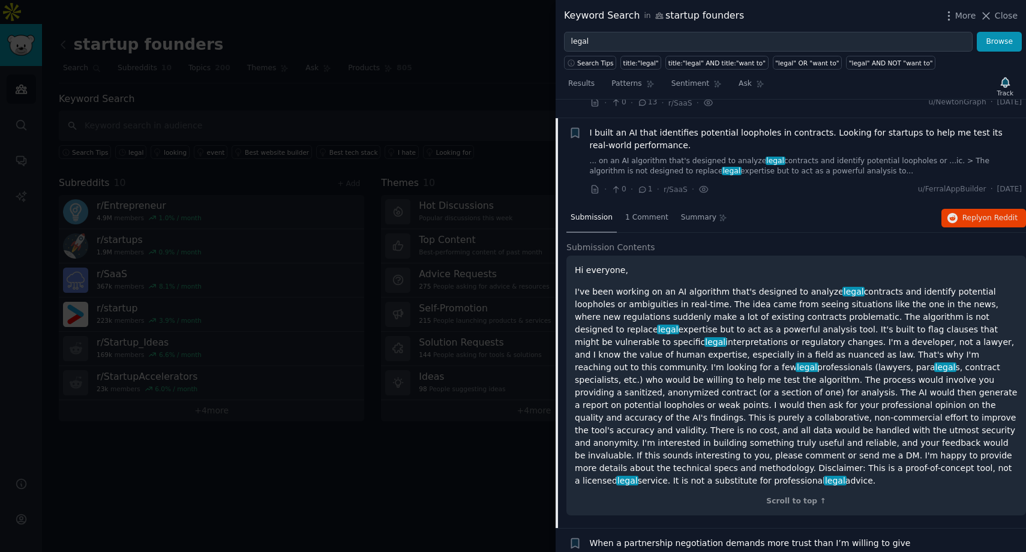
scroll to position [1492, 0]
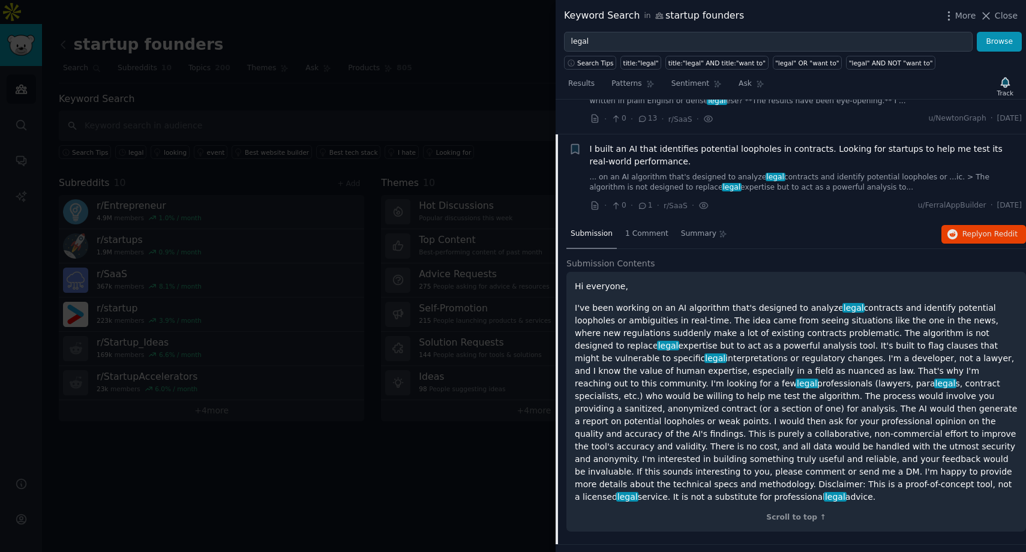
click at [962, 232] on div "Submission 1 Comment Summary Reply on Reddit" at bounding box center [796, 234] width 460 height 29
click at [956, 225] on button "Reply on Reddit" at bounding box center [983, 234] width 85 height 19
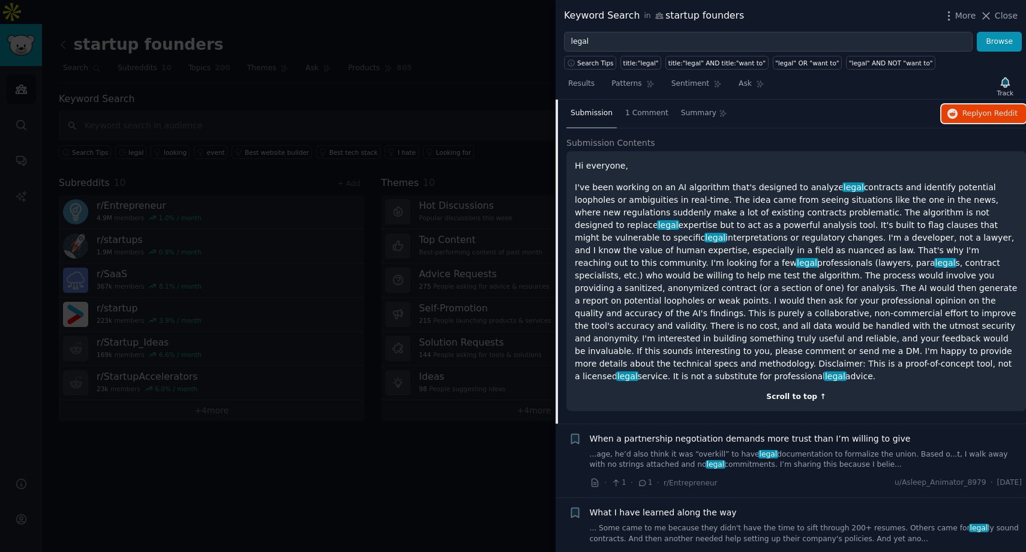
scroll to position [1613, 0]
click at [779, 521] on link "... Some came to me because they didn't have the time to sift through 200+ resu…" at bounding box center [806, 531] width 433 height 21
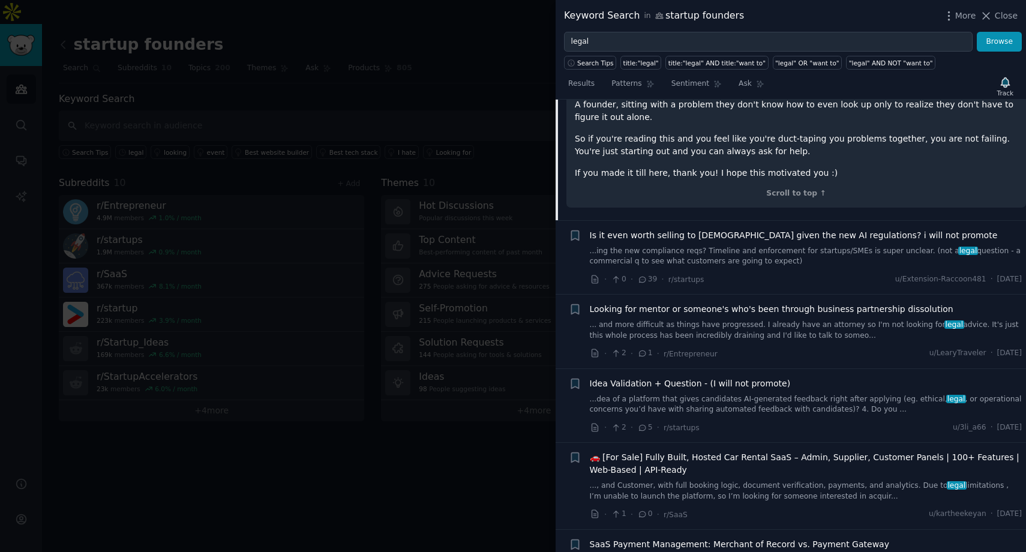
scroll to position [2260, 0]
click at [769, 485] on link "..., and Customer, with full booking logic, document verification, payments, an…" at bounding box center [806, 492] width 433 height 21
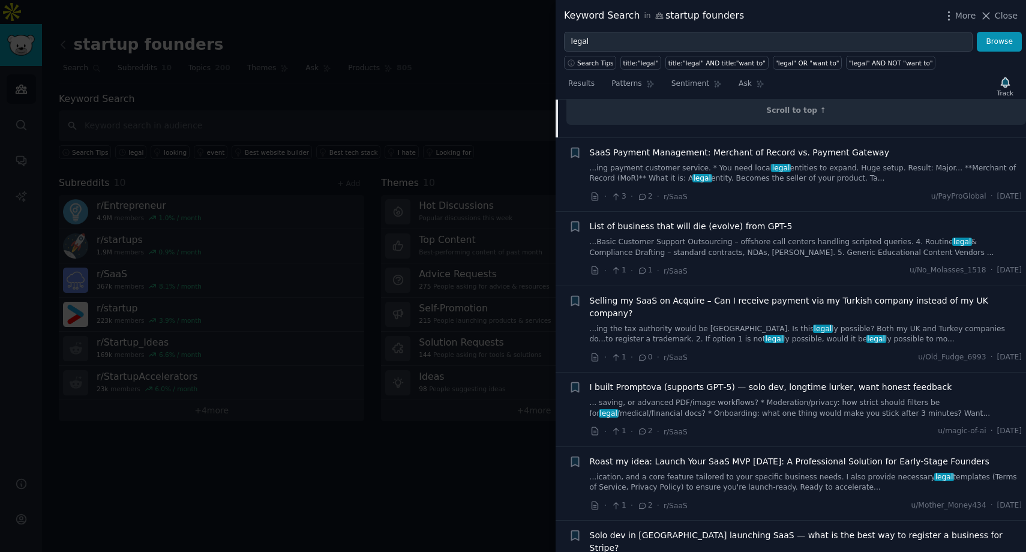
scroll to position [3375, 0]
click at [740, 397] on link "... saving, or advanced PDF/image workflows? * Moderation/privacy: how strict s…" at bounding box center [806, 407] width 433 height 21
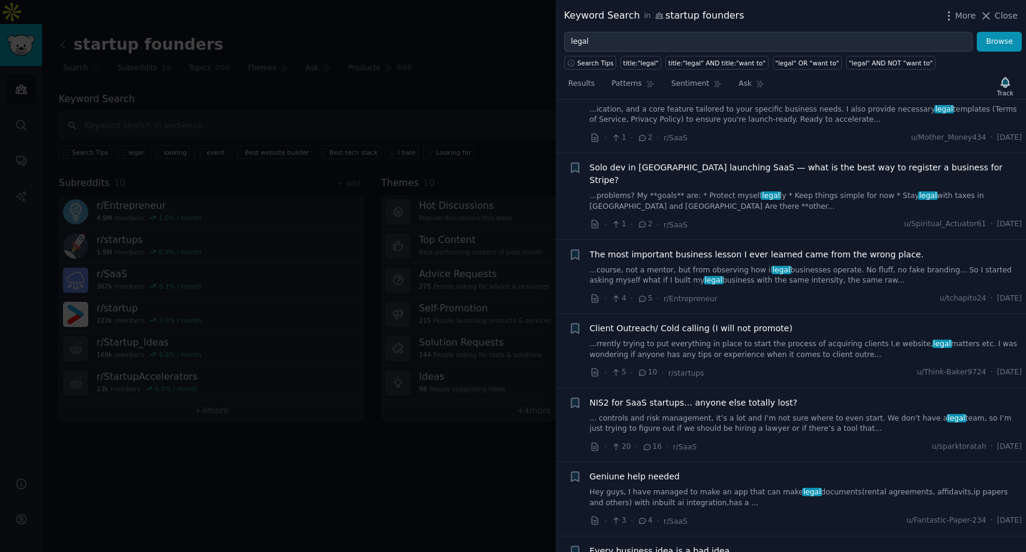
scroll to position [2692, 0]
click at [790, 514] on div "· 3 · 4 · r/SaaS u/Fantastic-Paper-234 · Thu 8/7/2025" at bounding box center [806, 520] width 433 height 13
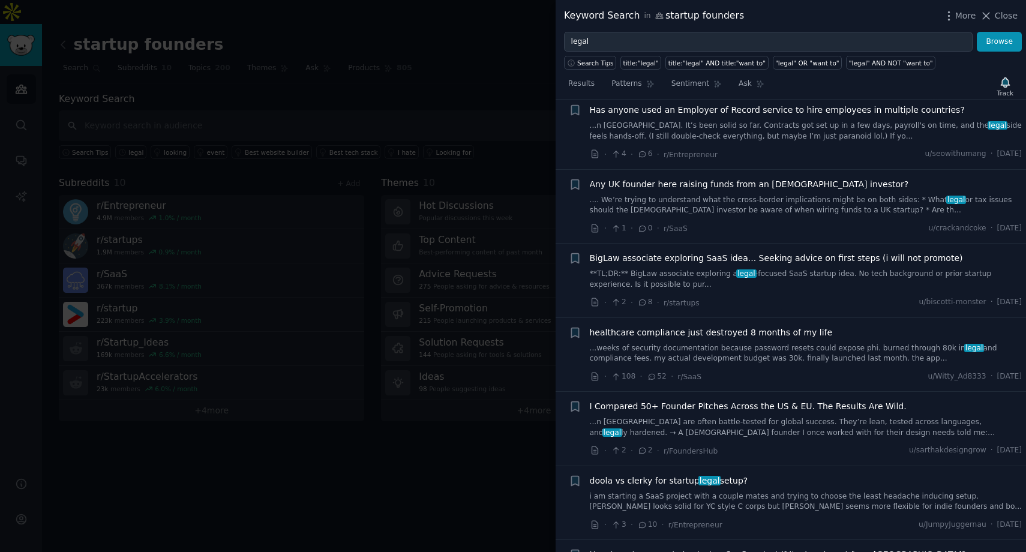
scroll to position [3353, 0]
click at [781, 493] on link "i am starting a SaaS project with a couple mates and trying to choose the least…" at bounding box center [806, 503] width 433 height 21
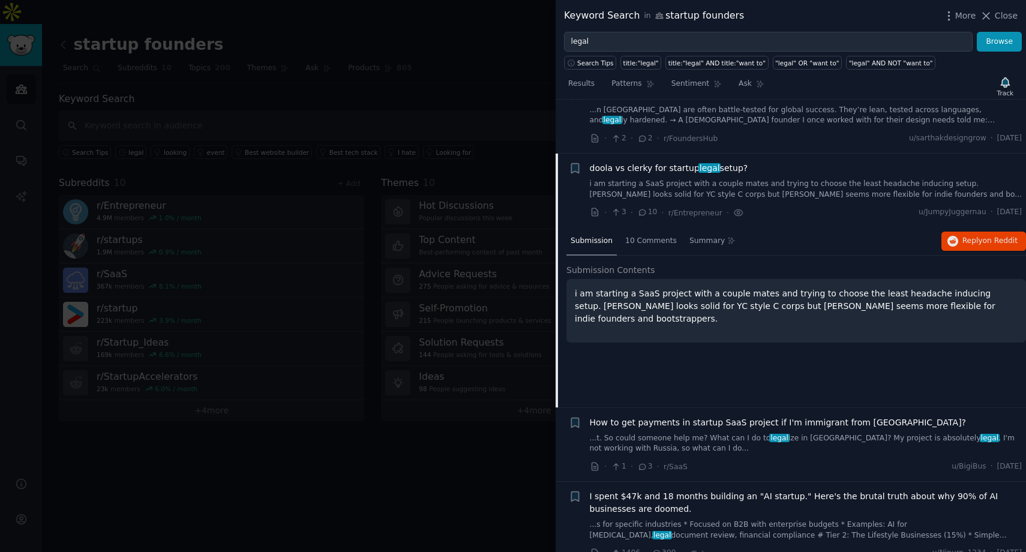
scroll to position [3391, 0]
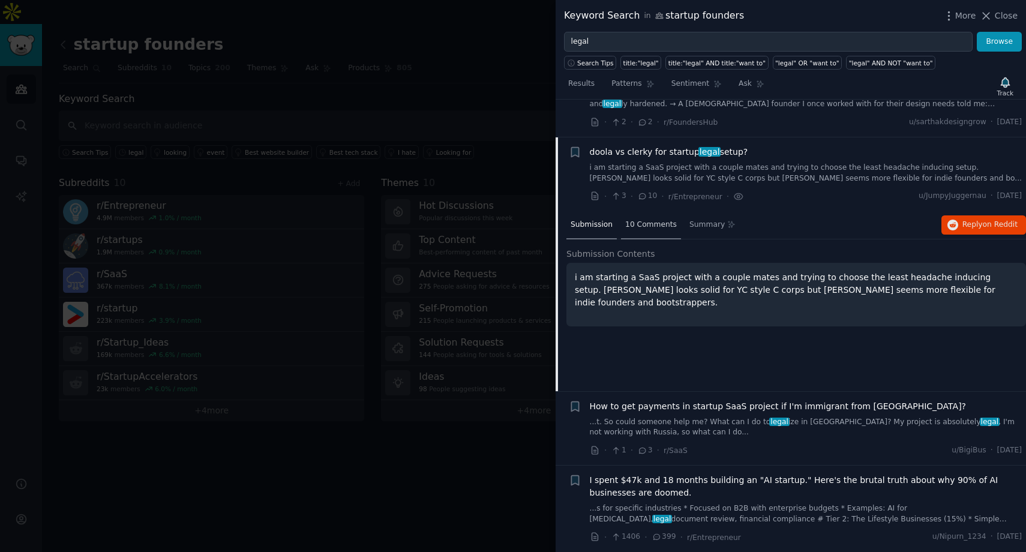
click at [643, 220] on span "10 Comments" at bounding box center [651, 225] width 52 height 11
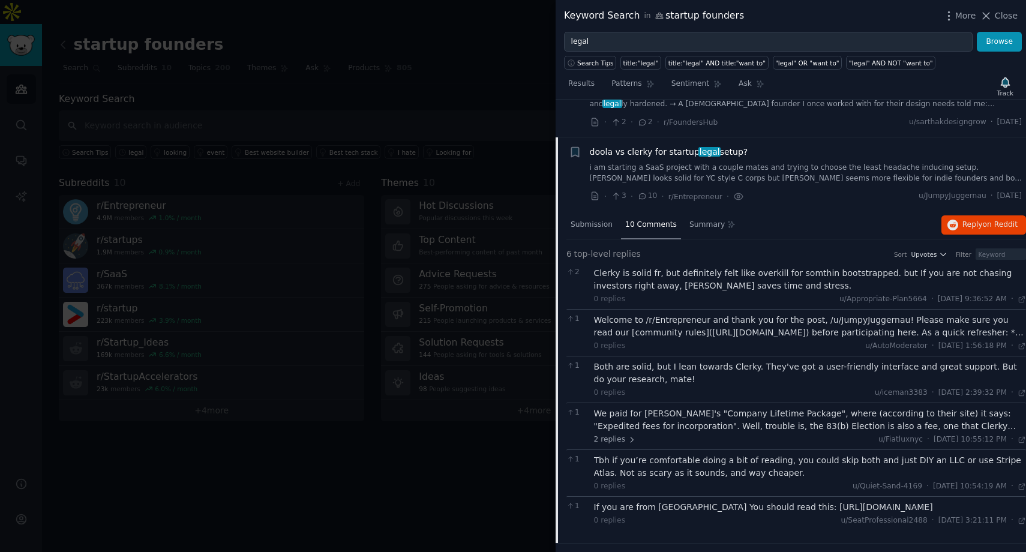
click at [654, 146] on span "doola vs clerky for startup legal setup?" at bounding box center [669, 152] width 158 height 13
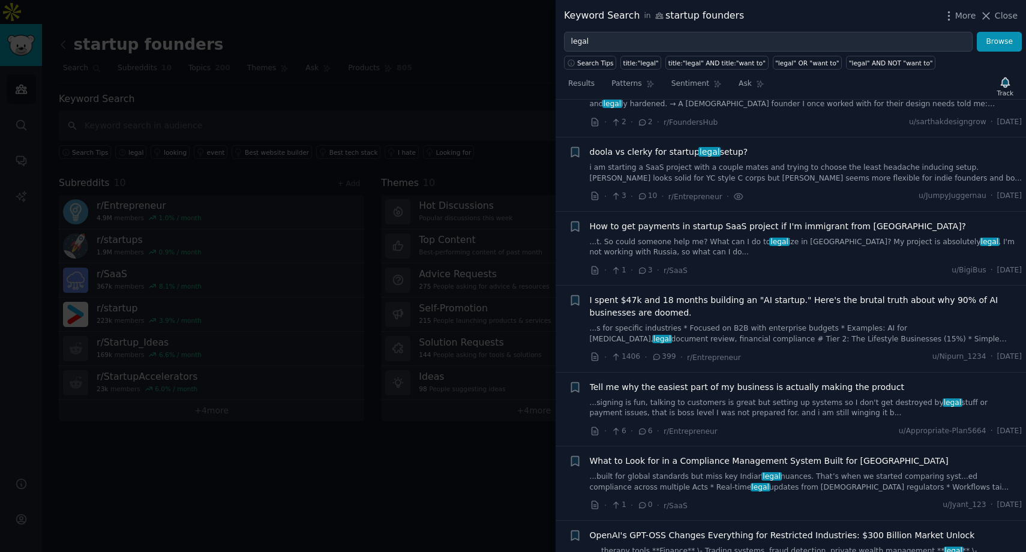
click at [654, 146] on span "doola vs clerky for startup legal setup?" at bounding box center [669, 152] width 158 height 13
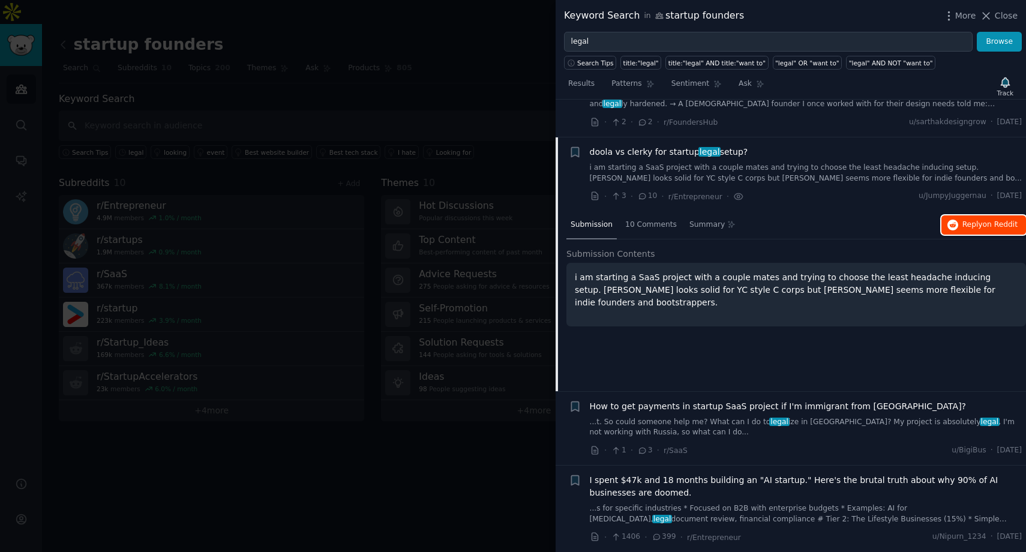
click at [958, 215] on button "Reply on Reddit" at bounding box center [983, 224] width 85 height 19
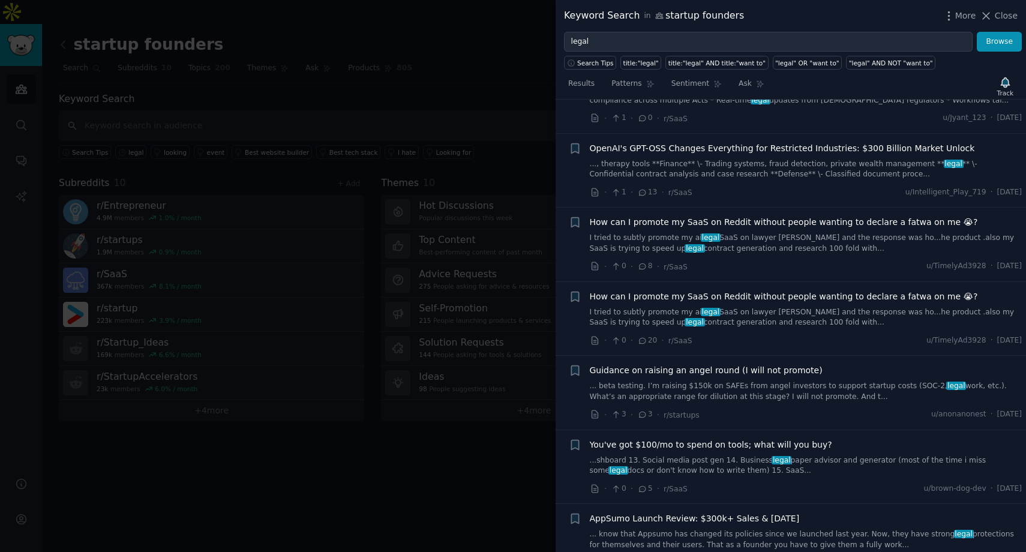
scroll to position [4319, 0]
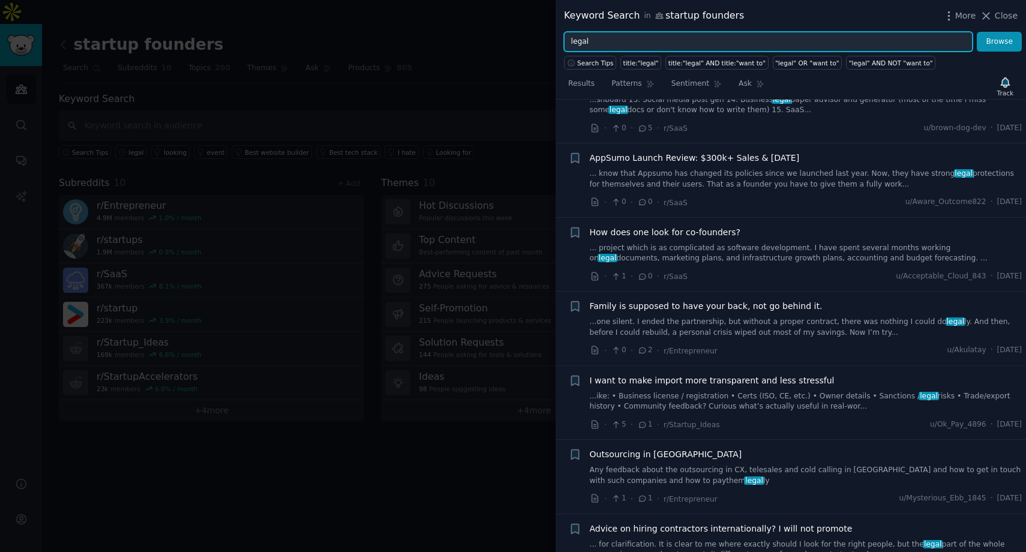
click at [793, 39] on input "legal" at bounding box center [768, 42] width 409 height 20
drag, startPoint x: 793, startPoint y: 39, endPoint x: 543, endPoint y: 39, distance: 250.2
click at [543, 39] on div "Keyword Search in startup founders More Close legal Browse Search Tips title:"l…" at bounding box center [513, 276] width 1026 height 552
type input "clerky"
click at [977, 32] on button "Browse" at bounding box center [999, 42] width 45 height 20
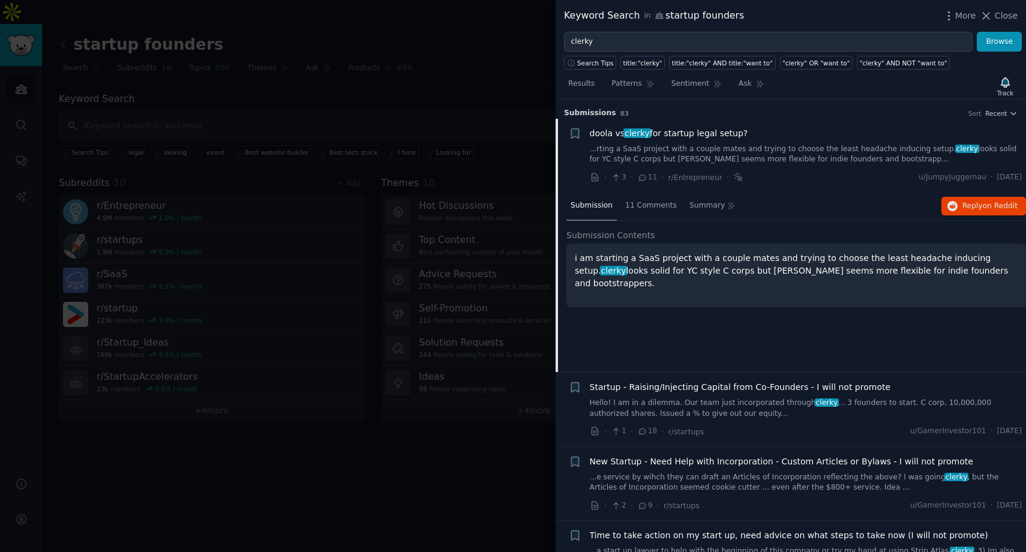
click at [731, 407] on link "Hello! I am in a dilemma. Our team just incorporated through clerky … 3 founder…" at bounding box center [806, 408] width 433 height 21
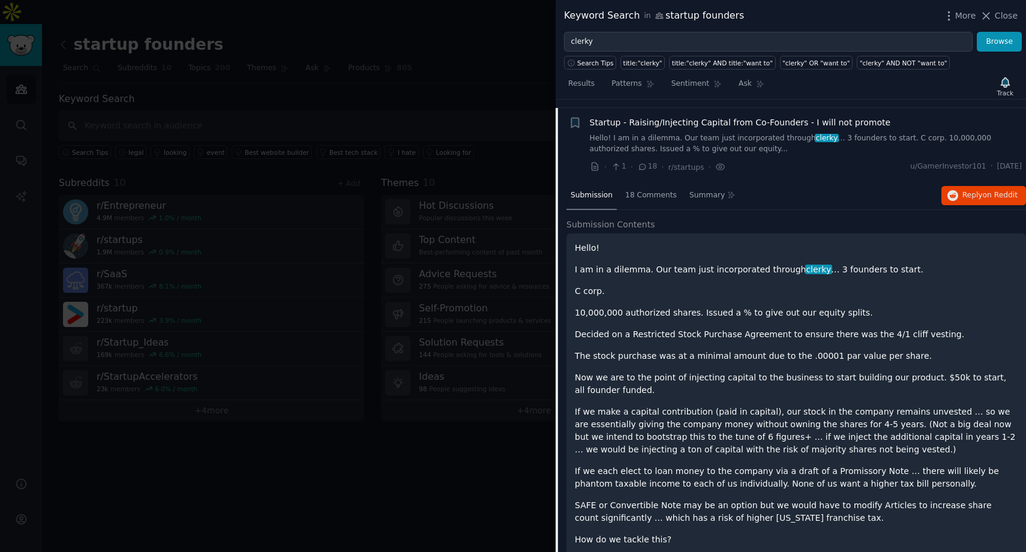
scroll to position [93, 0]
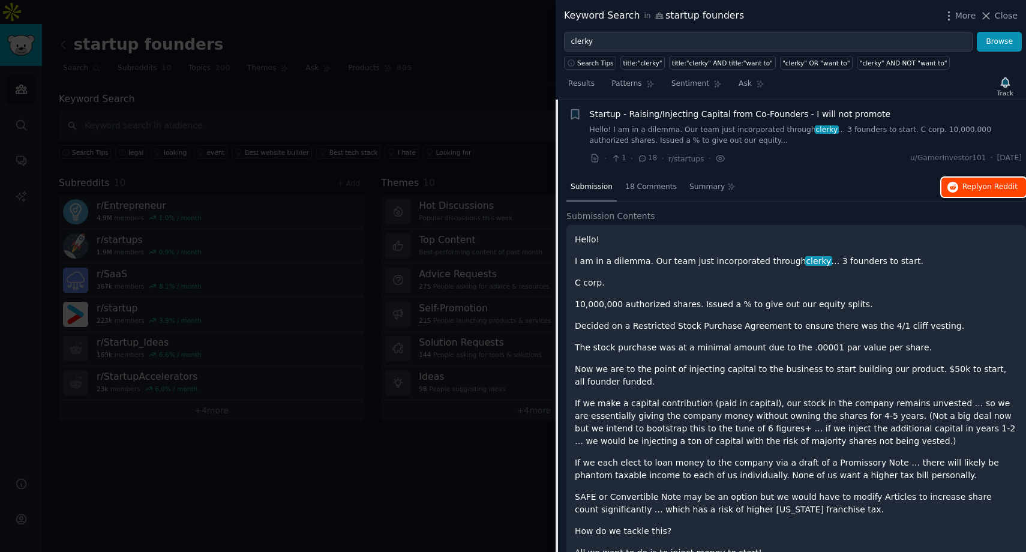
click at [956, 189] on button "Reply on Reddit" at bounding box center [983, 187] width 85 height 19
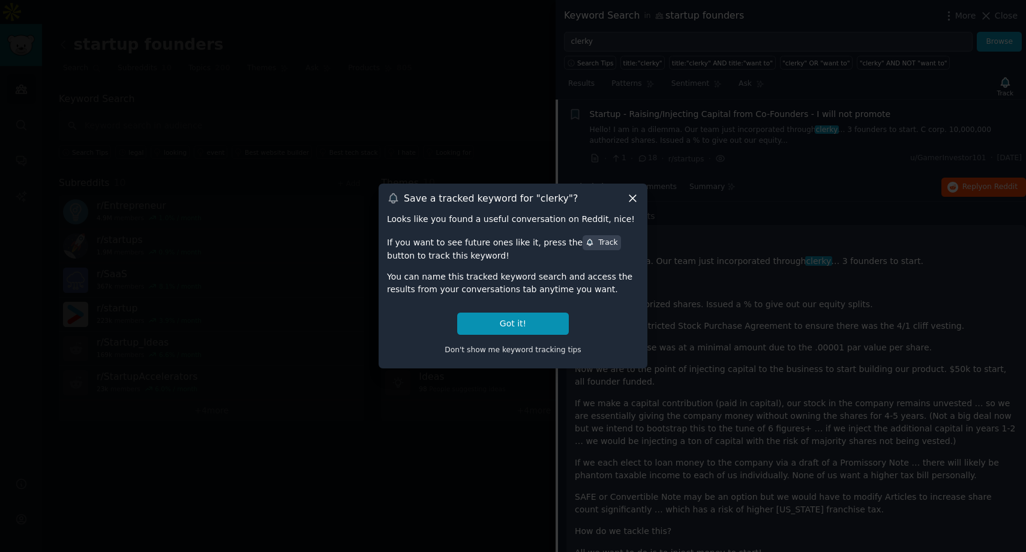
click at [752, 290] on div at bounding box center [513, 276] width 1026 height 552
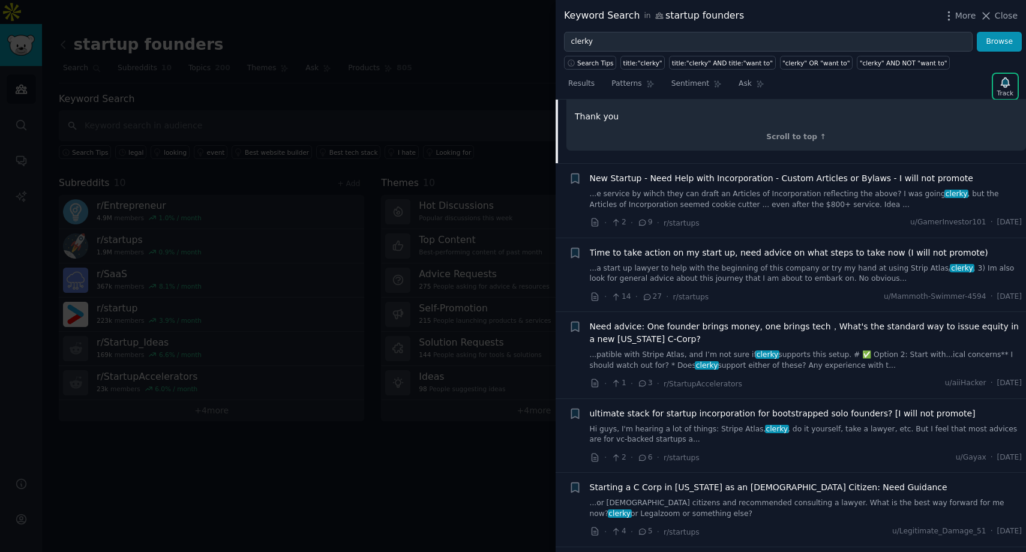
scroll to position [545, 0]
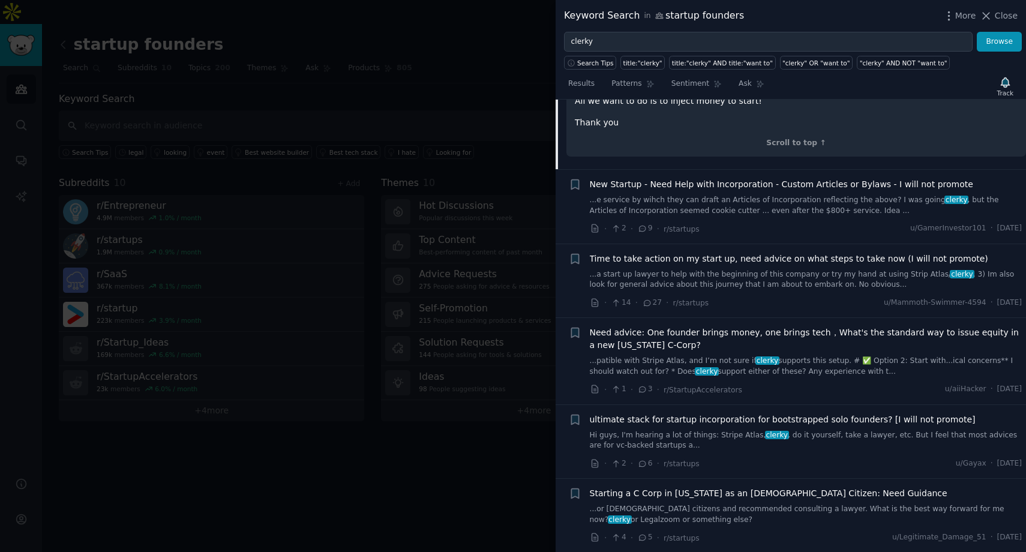
click at [716, 201] on link "...e service by wihch they can draft an Articles of Incorporation reflecting th…" at bounding box center [806, 205] width 433 height 21
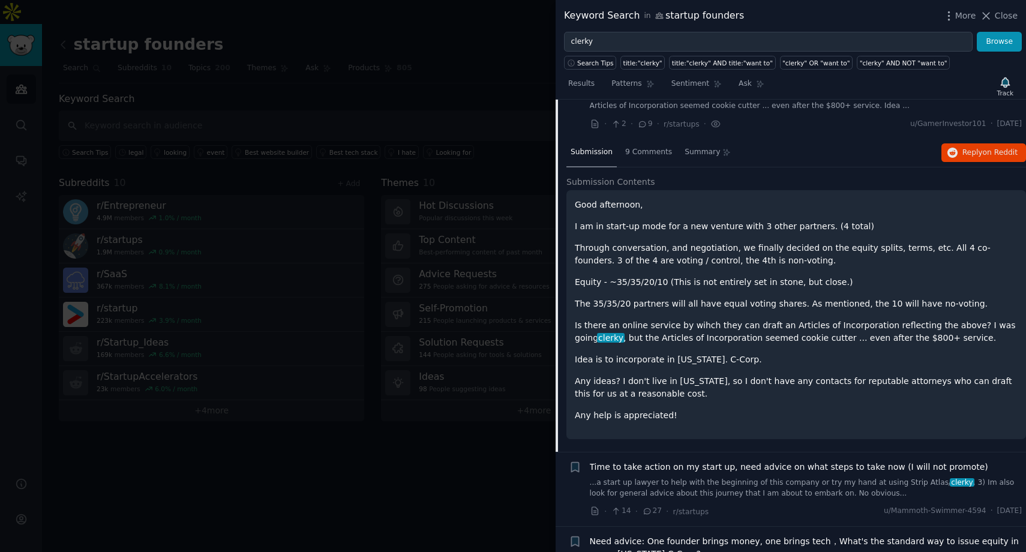
scroll to position [167, 0]
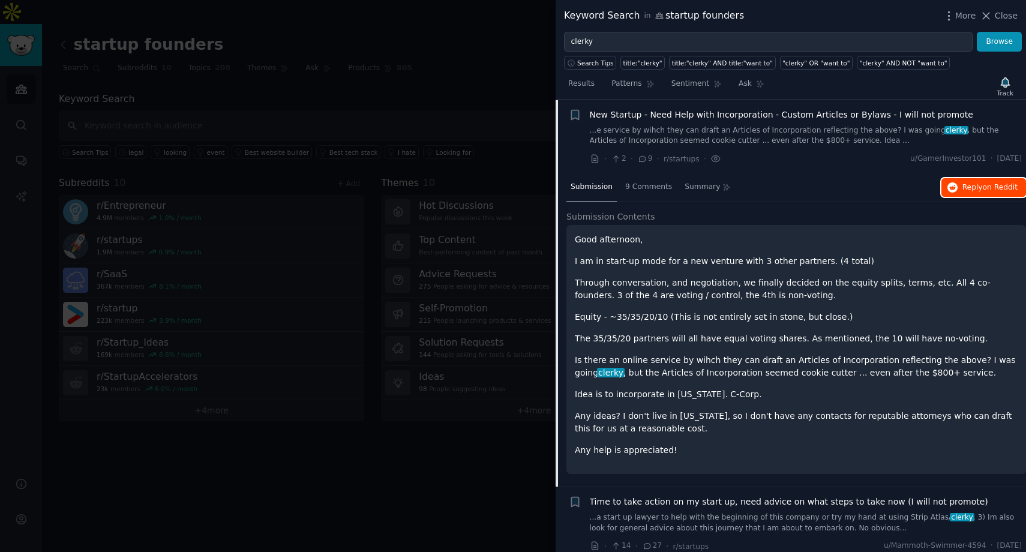
click at [964, 182] on span "Reply on Reddit" at bounding box center [989, 187] width 55 height 11
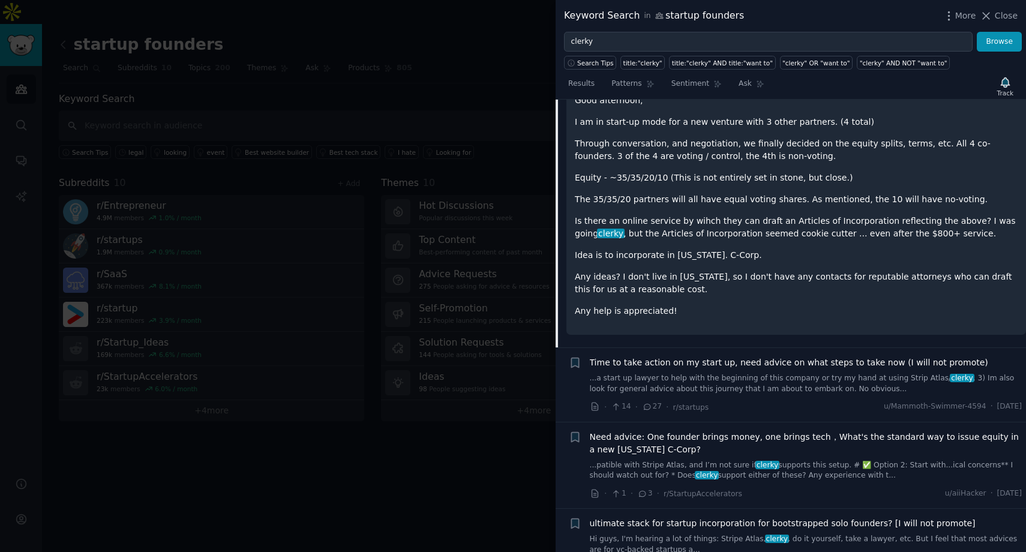
scroll to position [307, 0]
click at [821, 373] on link "...a start up lawyer to help with the beginning of this company or try my hand …" at bounding box center [806, 383] width 433 height 21
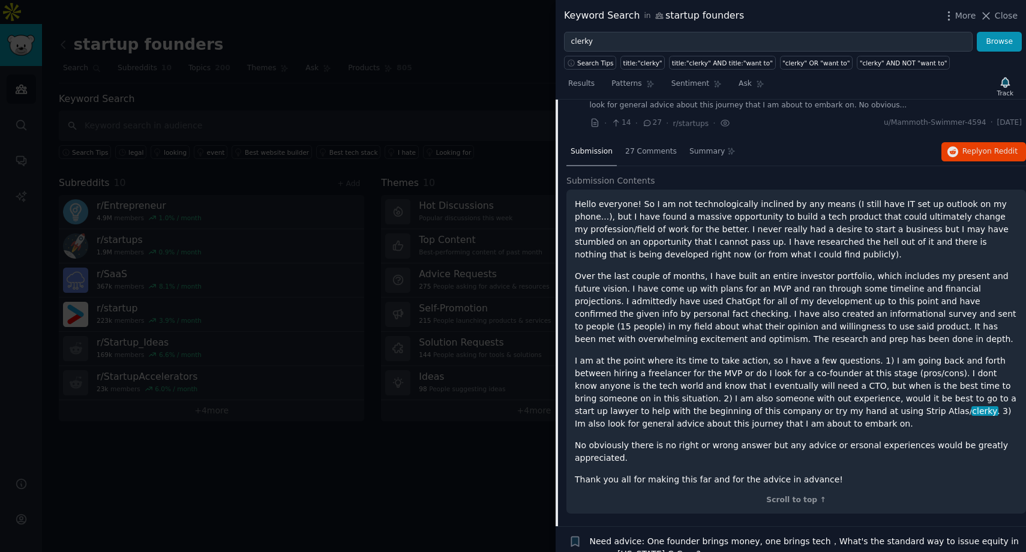
scroll to position [241, 0]
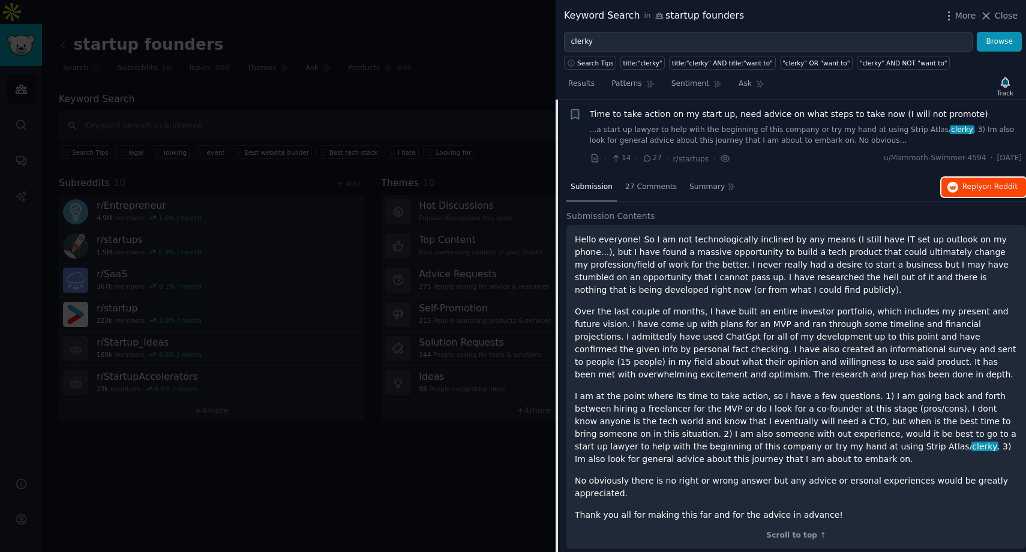
click at [984, 185] on span "on Reddit" at bounding box center [1000, 186] width 35 height 8
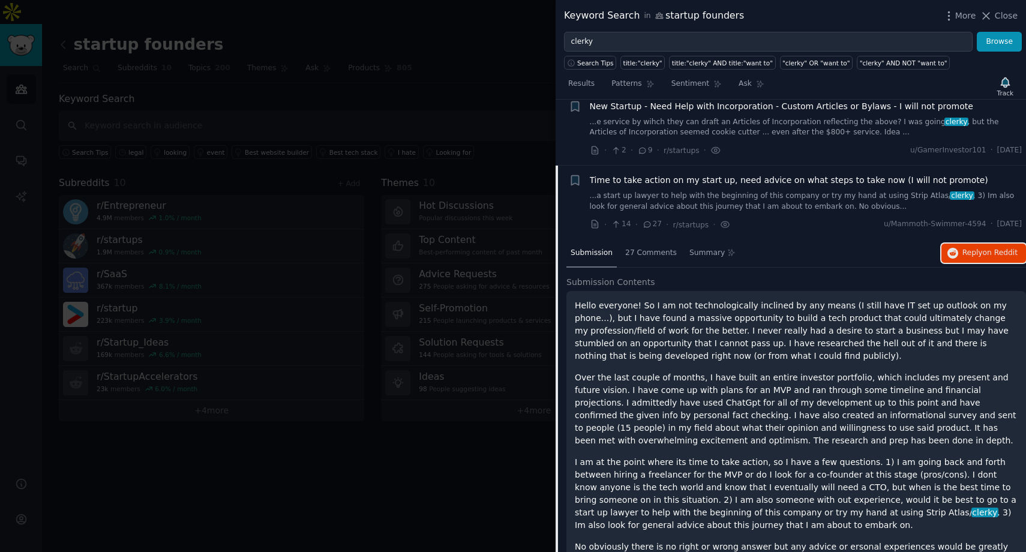
scroll to position [0, 0]
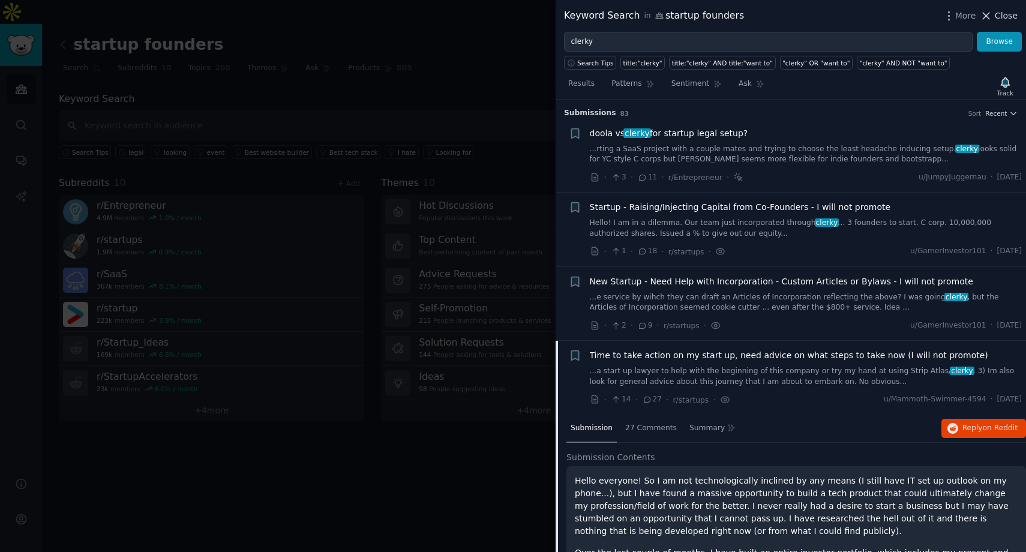
click at [996, 15] on span "Close" at bounding box center [1006, 16] width 23 height 13
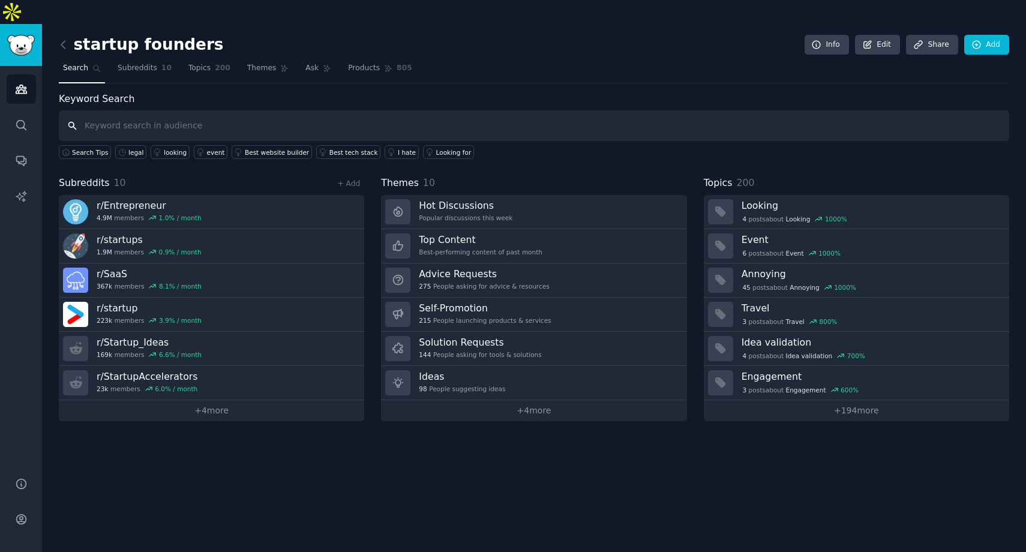
click at [659, 114] on input "text" at bounding box center [534, 125] width 950 height 31
type input "term sheet"
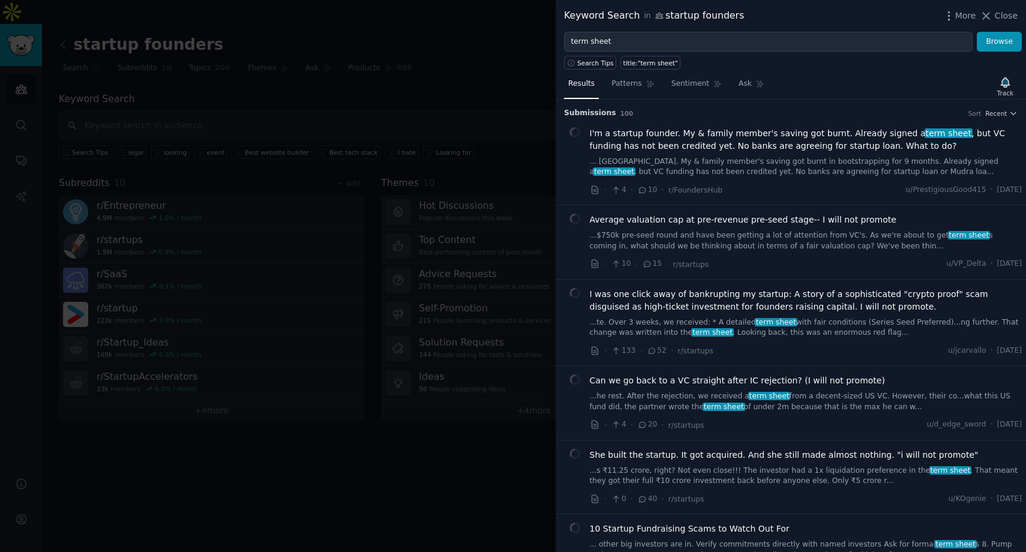
click at [784, 145] on span "I'm a startup founder. My & family member's saving got burnt. Already signed a …" at bounding box center [806, 139] width 433 height 25
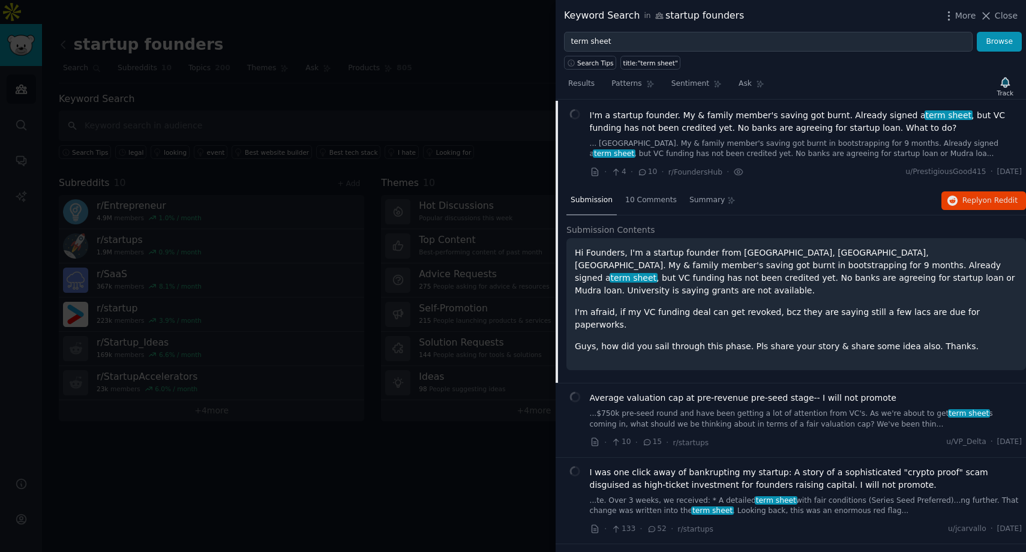
scroll to position [19, 0]
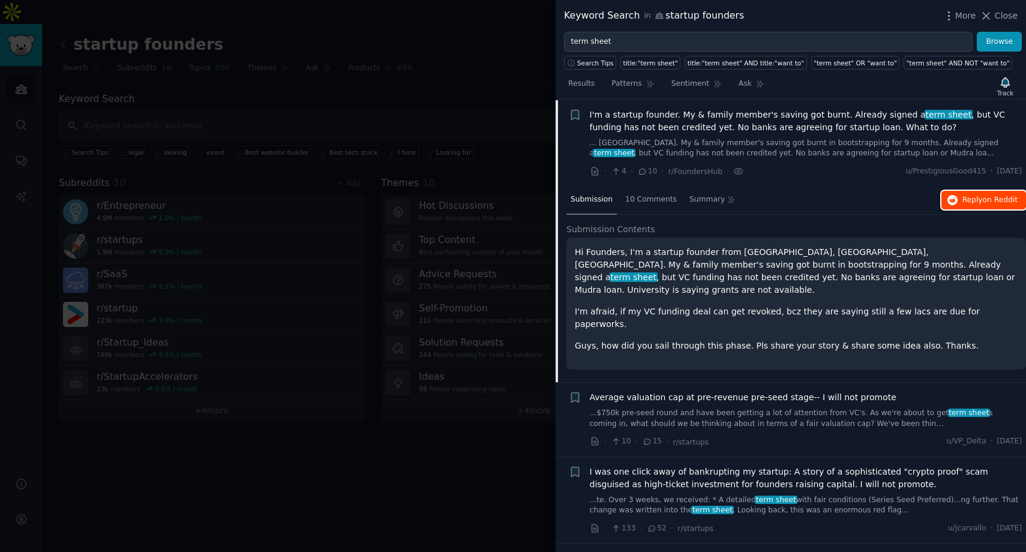
click at [988, 197] on span "on Reddit" at bounding box center [1000, 200] width 35 height 8
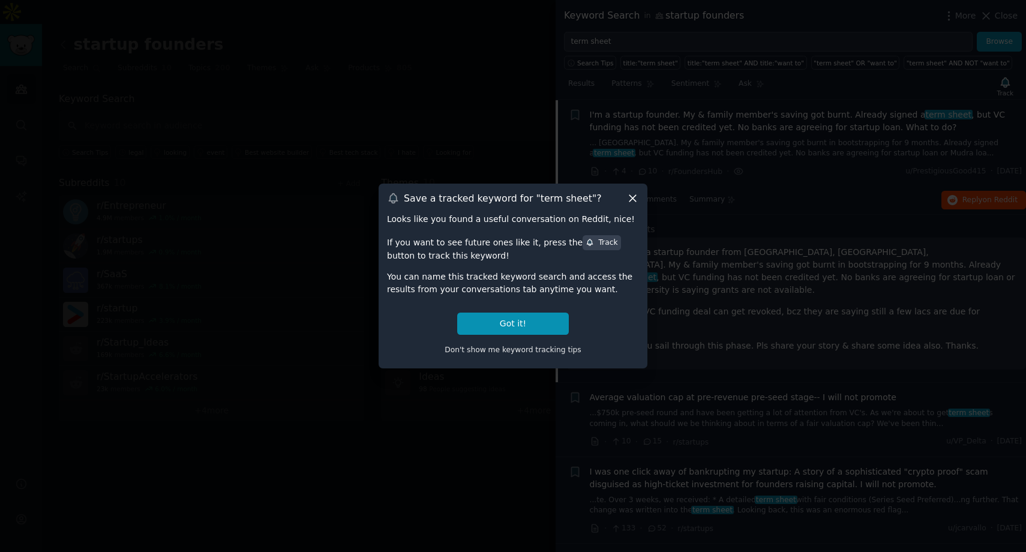
click at [785, 245] on div at bounding box center [513, 276] width 1026 height 552
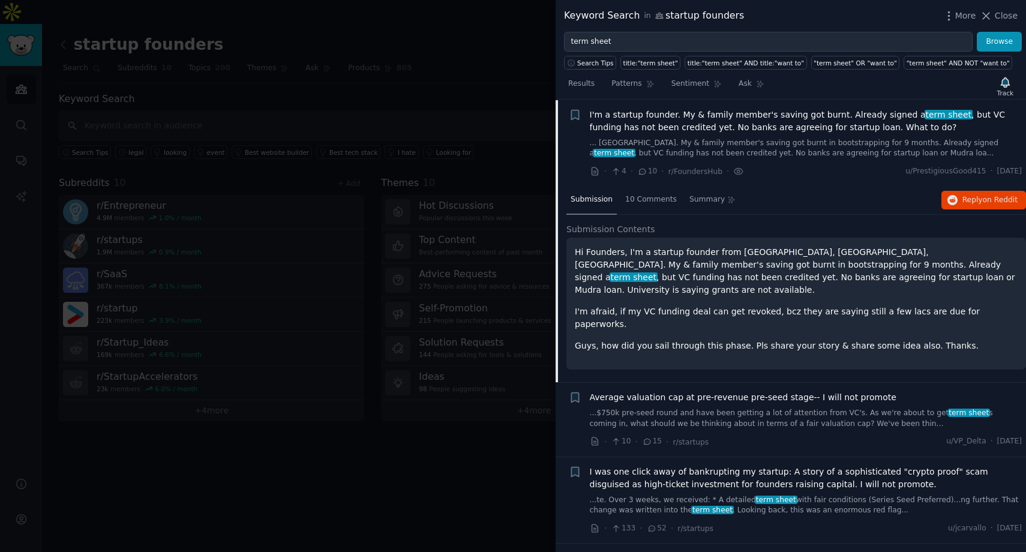
click at [738, 340] on p "Guys, how did you sail through this phase. Pls share your story & share some id…" at bounding box center [796, 346] width 443 height 13
click at [755, 391] on span "Average valuation cap at pre-revenue pre-seed stage-- I will not promote" at bounding box center [743, 397] width 307 height 13
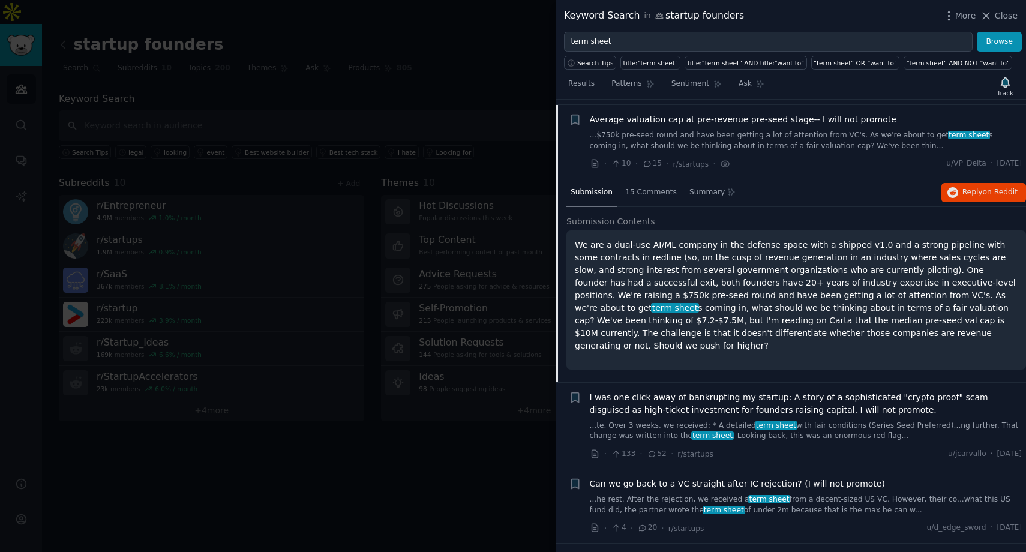
scroll to position [106, 0]
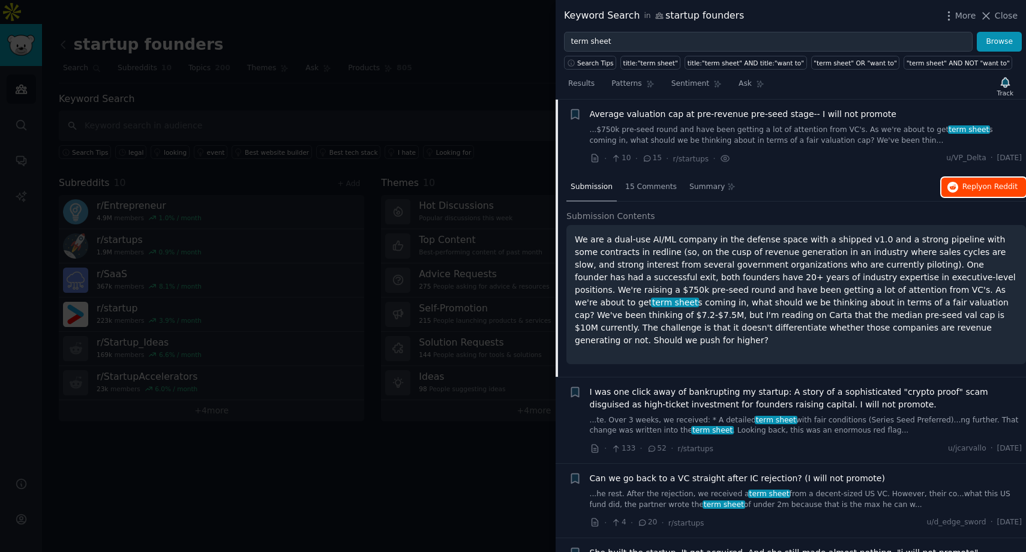
click at [967, 188] on span "Reply on Reddit" at bounding box center [989, 187] width 55 height 11
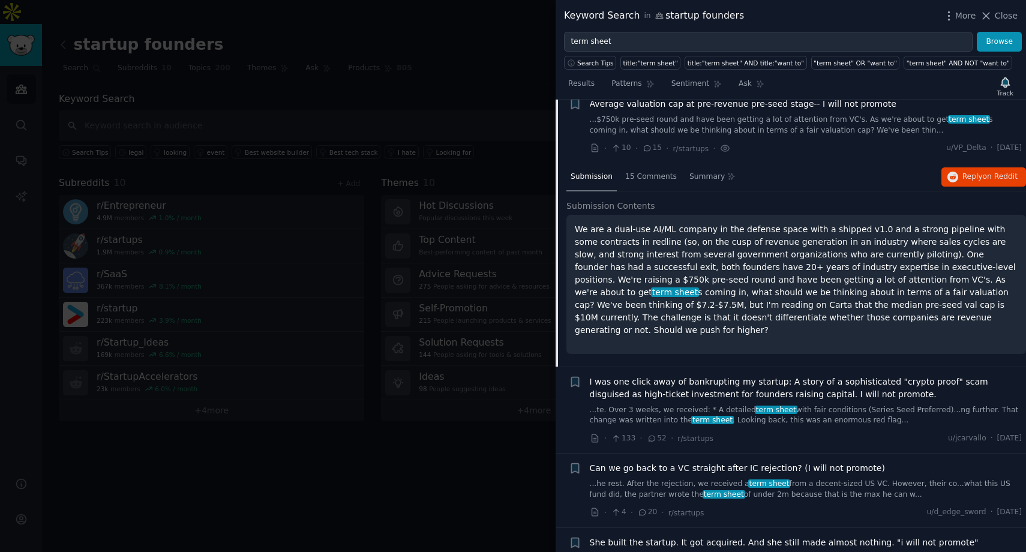
click at [776, 411] on link "...te. Over 3 weeks, we received: * A detailed term sheet with fair conditions …" at bounding box center [806, 415] width 433 height 21
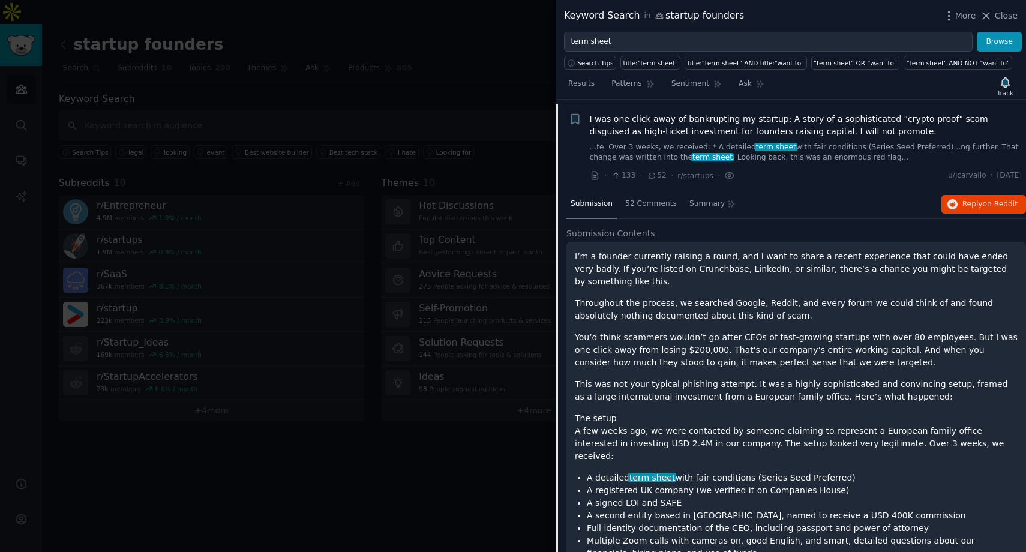
scroll to position [179, 0]
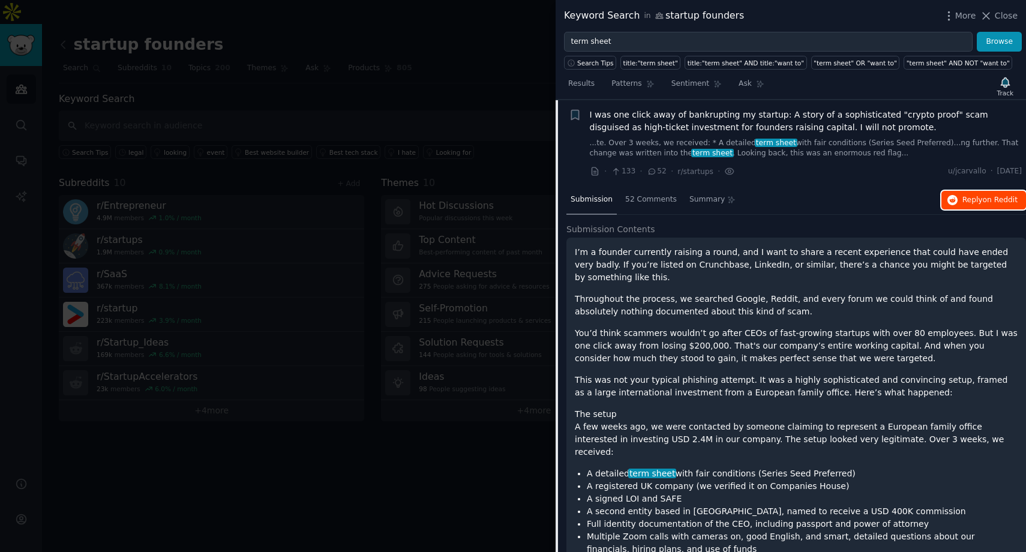
click at [964, 205] on span "Reply on Reddit" at bounding box center [989, 200] width 55 height 11
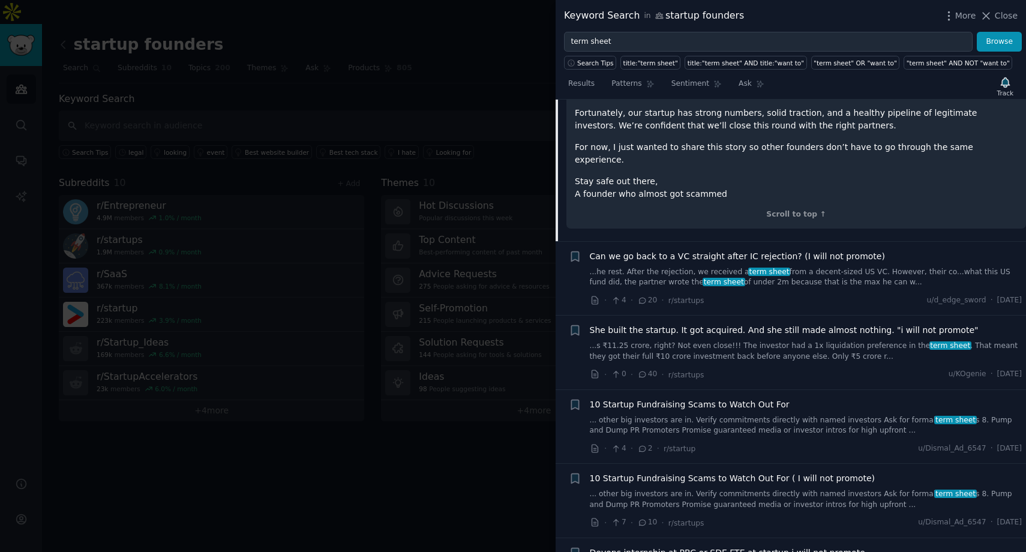
scroll to position [1935, 0]
click at [751, 292] on div "· 4 · 20 · r/startups u/d_edge_sword · Fri 7/11/2025" at bounding box center [806, 298] width 433 height 13
click at [745, 265] on link "...he rest. After the rejection, we received a term sheet from a decent-sized U…" at bounding box center [806, 275] width 433 height 21
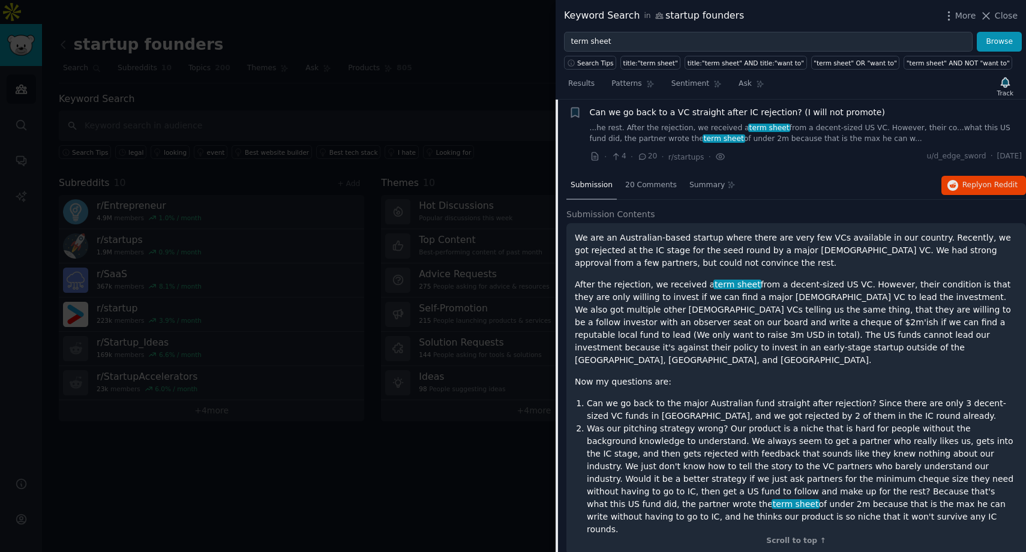
scroll to position [266, 0]
click at [947, 190] on icon "button" at bounding box center [952, 187] width 11 height 11
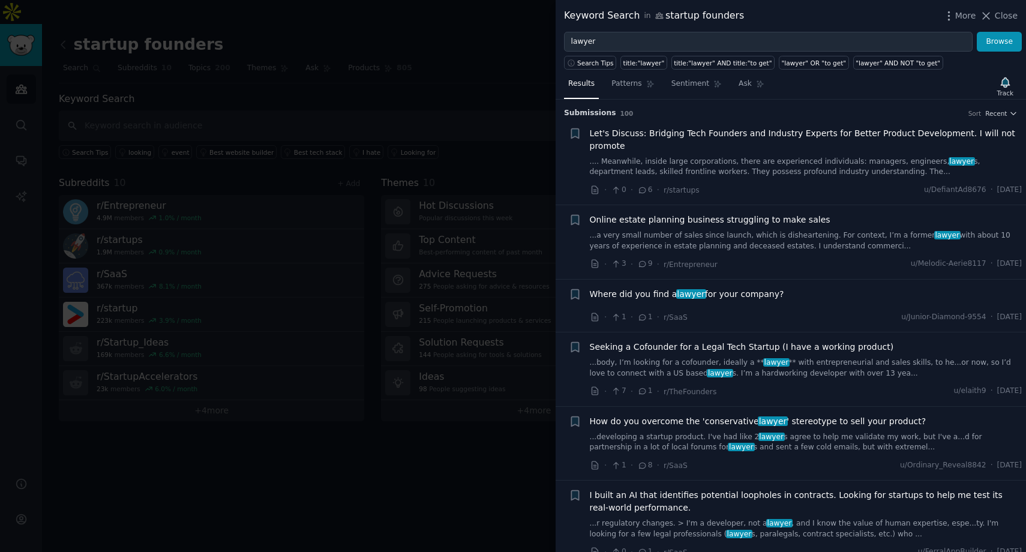
click at [485, 95] on div at bounding box center [513, 276] width 1026 height 552
